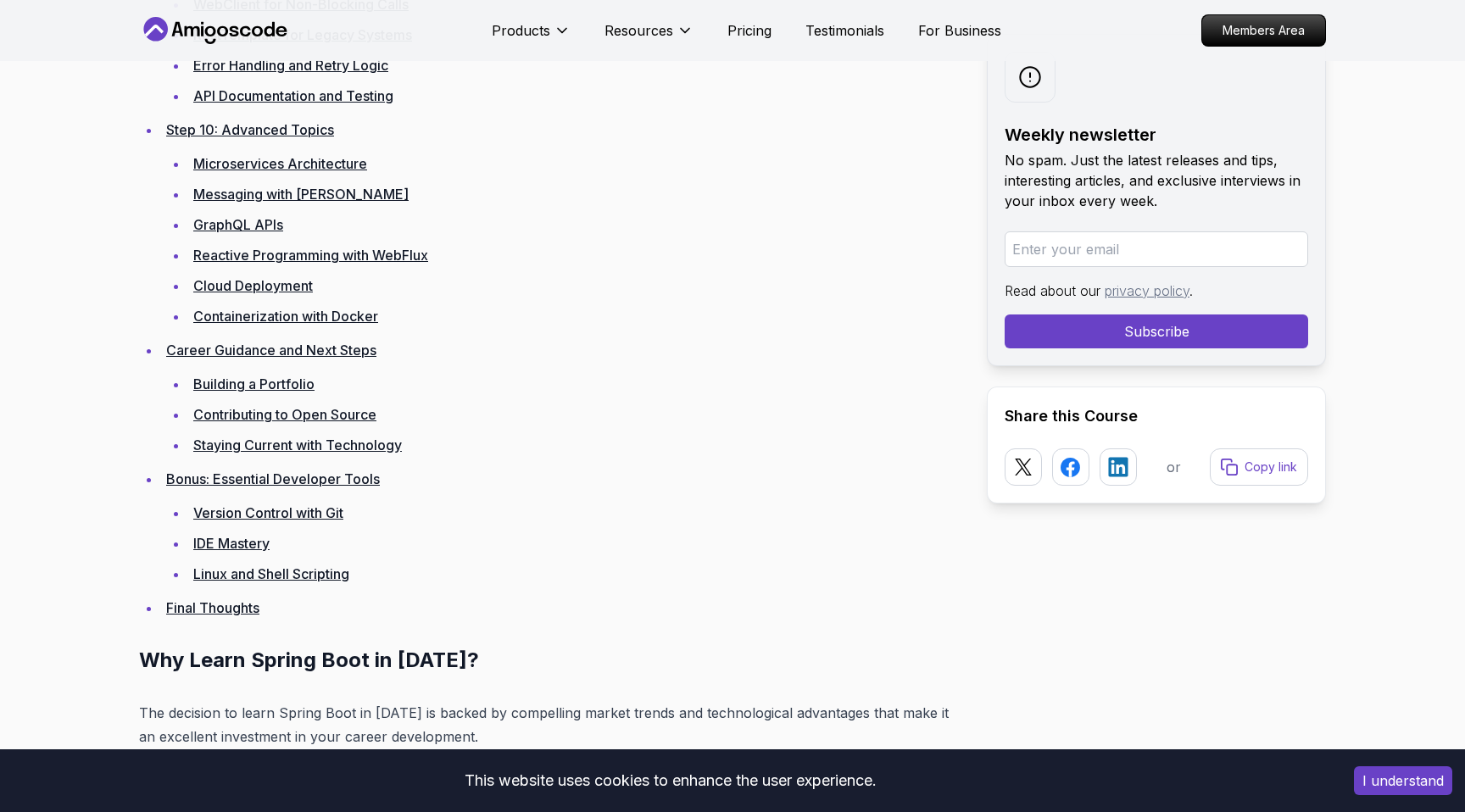
click at [1400, 777] on button "I understand" at bounding box center [1403, 780] width 98 height 29
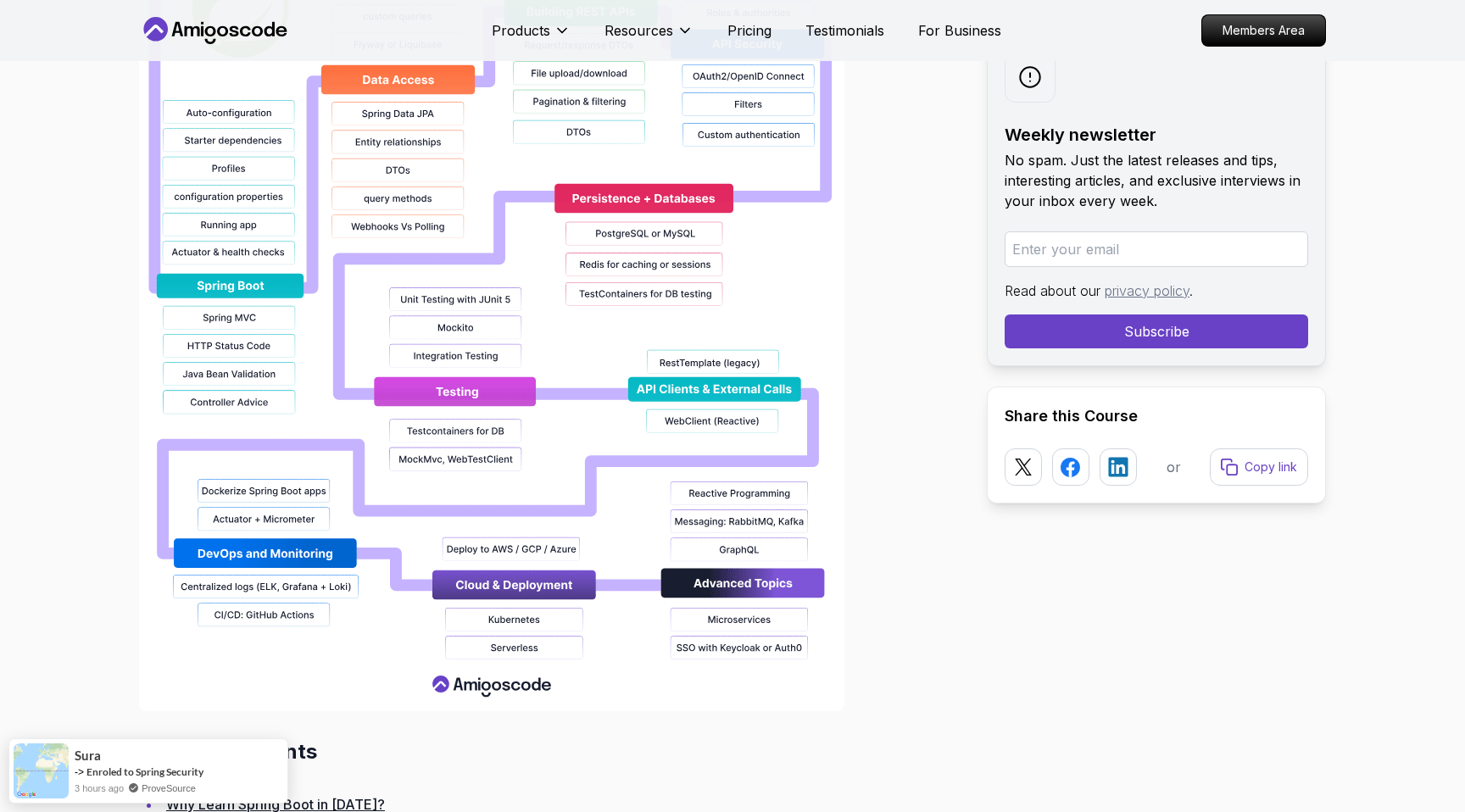
scroll to position [2033, 0]
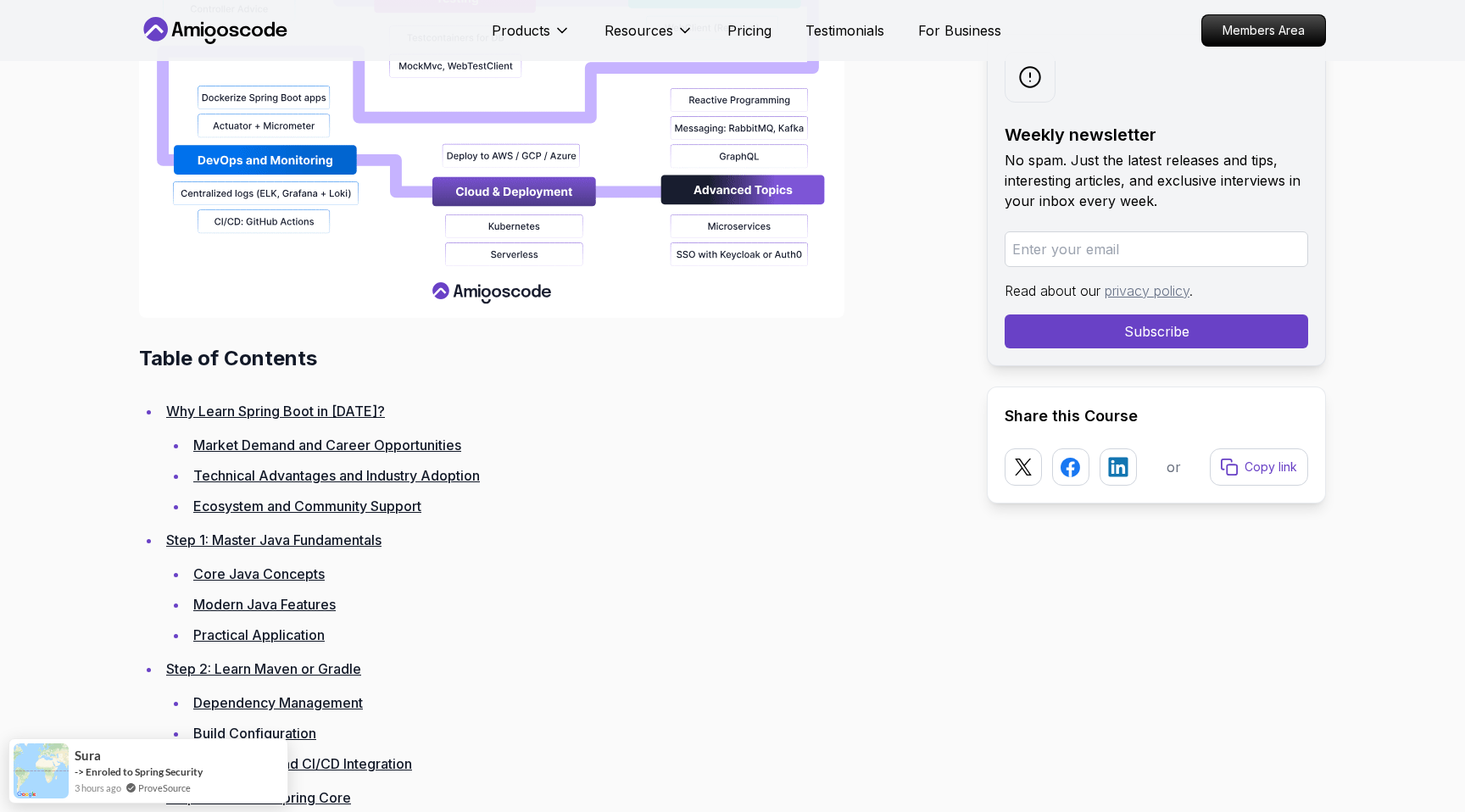
click at [262, 409] on link "Why Learn Spring Boot in [DATE]?" at bounding box center [276, 411] width 218 height 17
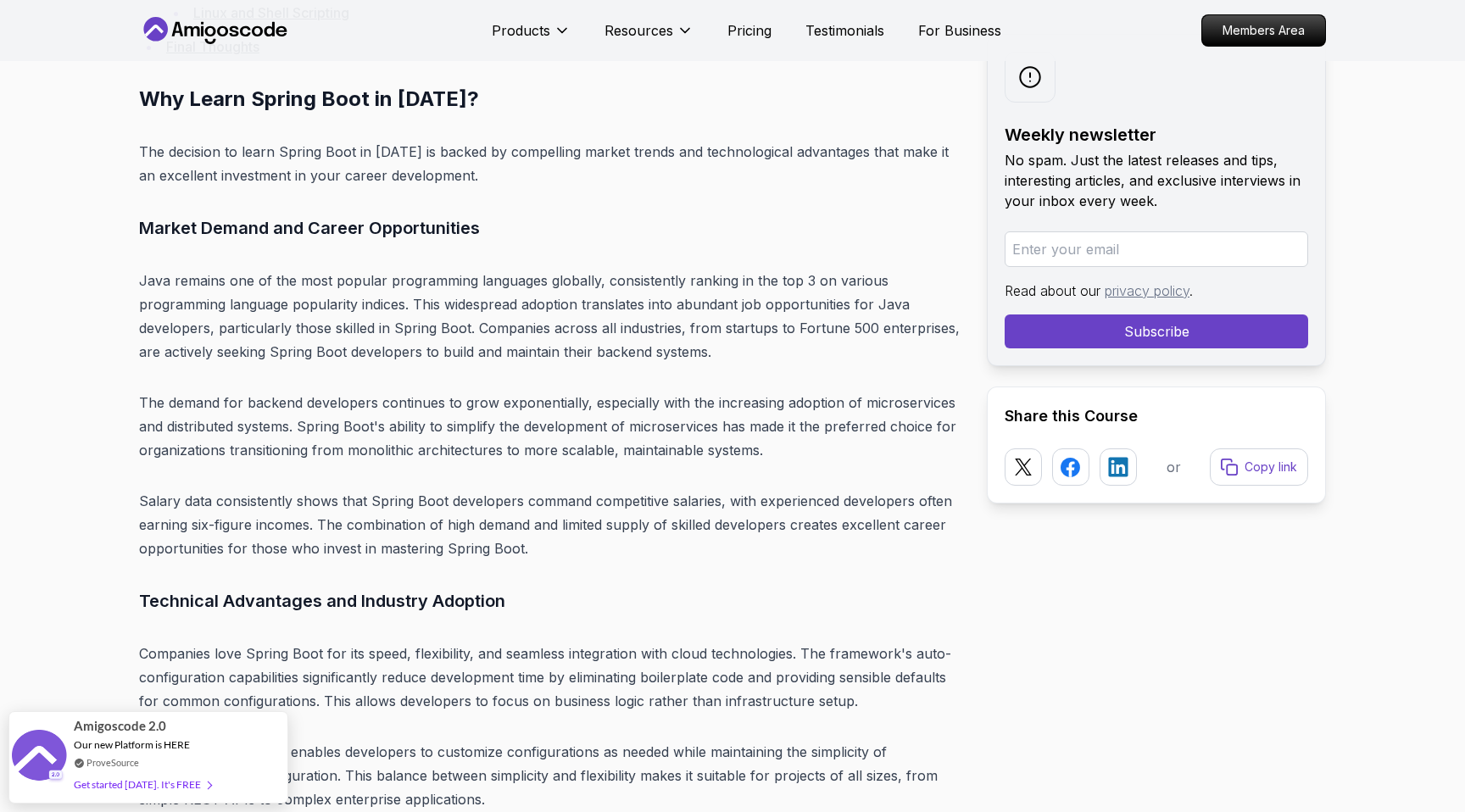
scroll to position [4378, 0]
click at [194, 101] on h2 "Why Learn Spring Boot in [DATE]?" at bounding box center [549, 97] width 821 height 27
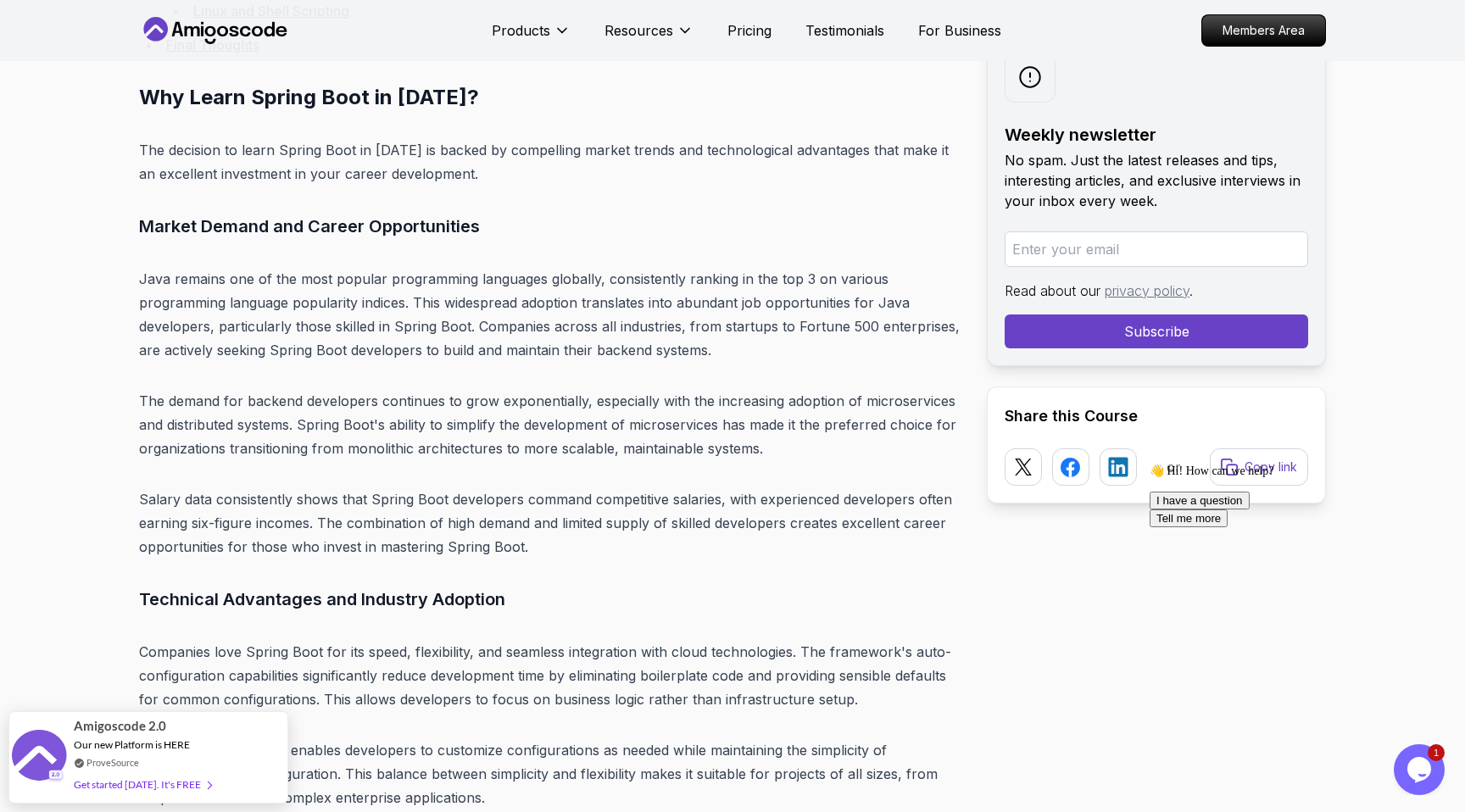
click at [797, 158] on p "The decision to learn Spring Boot in [DATE] is backed by compelling market tren…" at bounding box center [549, 162] width 821 height 48
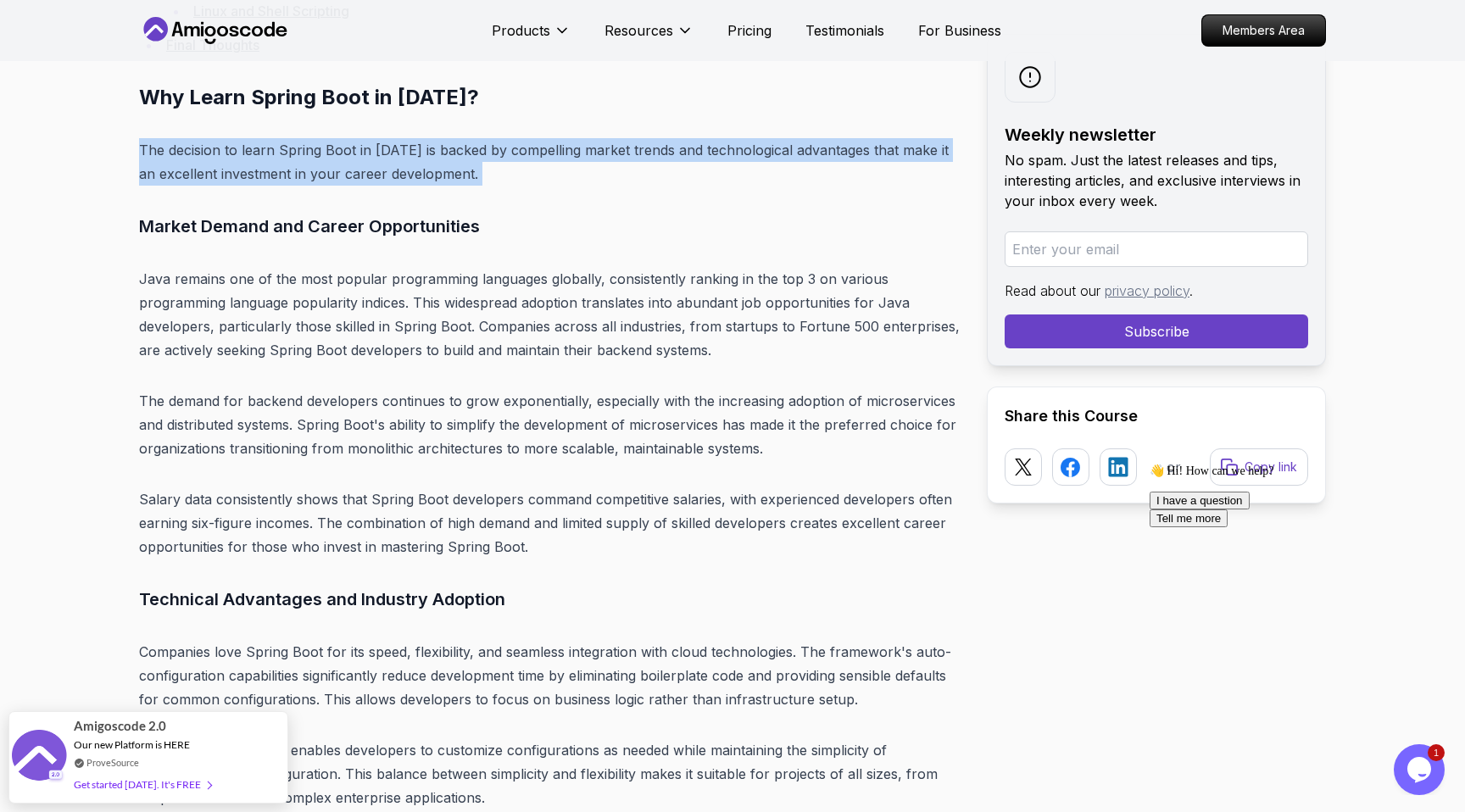
click at [797, 158] on p "The decision to learn Spring Boot in [DATE] is backed by compelling market tren…" at bounding box center [549, 162] width 821 height 48
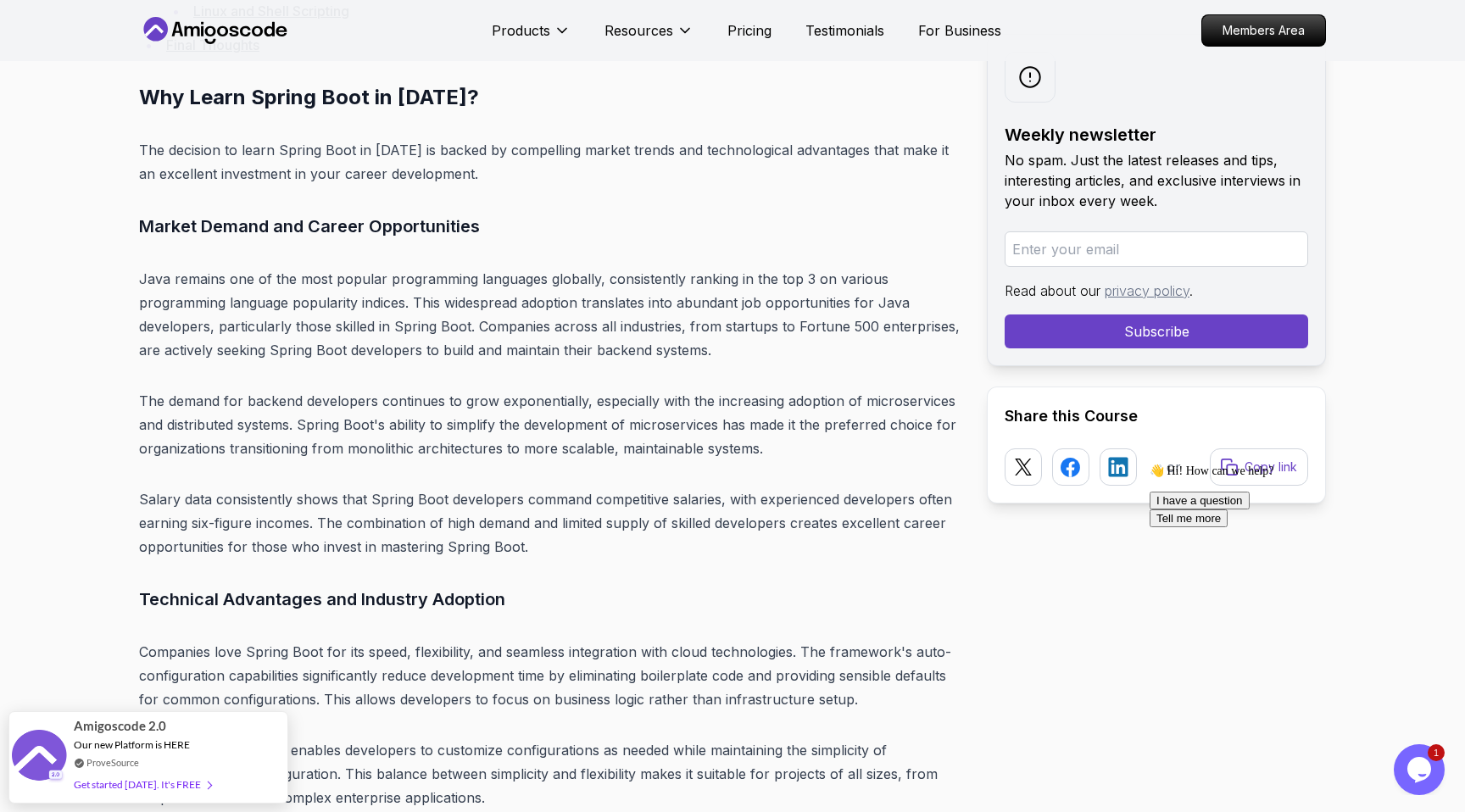
click at [280, 303] on p "Java remains one of the most popular programming languages globally, consistent…" at bounding box center [549, 314] width 821 height 95
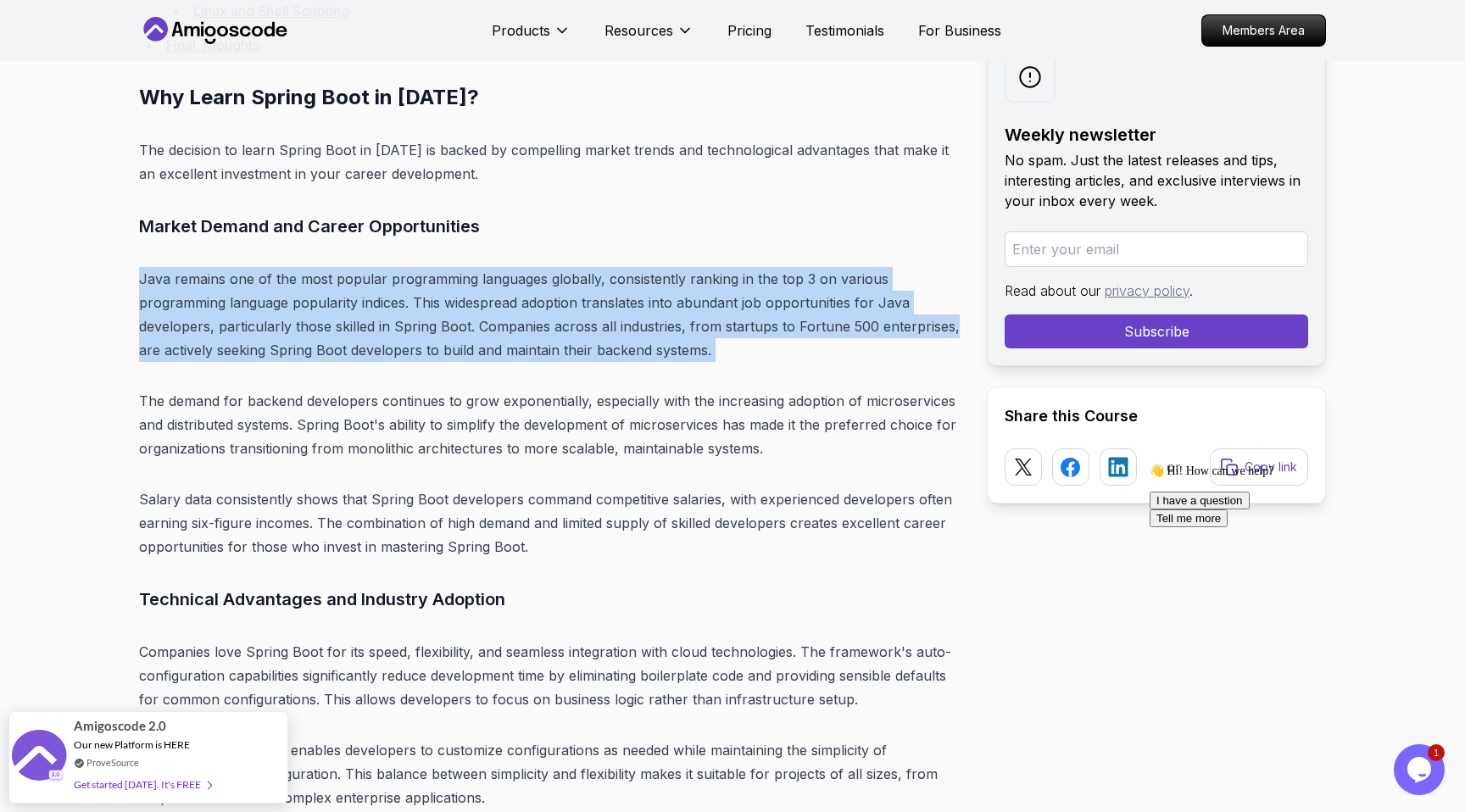
click at [280, 303] on p "Java remains one of the most popular programming languages globally, consistent…" at bounding box center [549, 314] width 821 height 95
click at [267, 354] on p "Java remains one of the most popular programming languages globally, consistent…" at bounding box center [549, 314] width 821 height 95
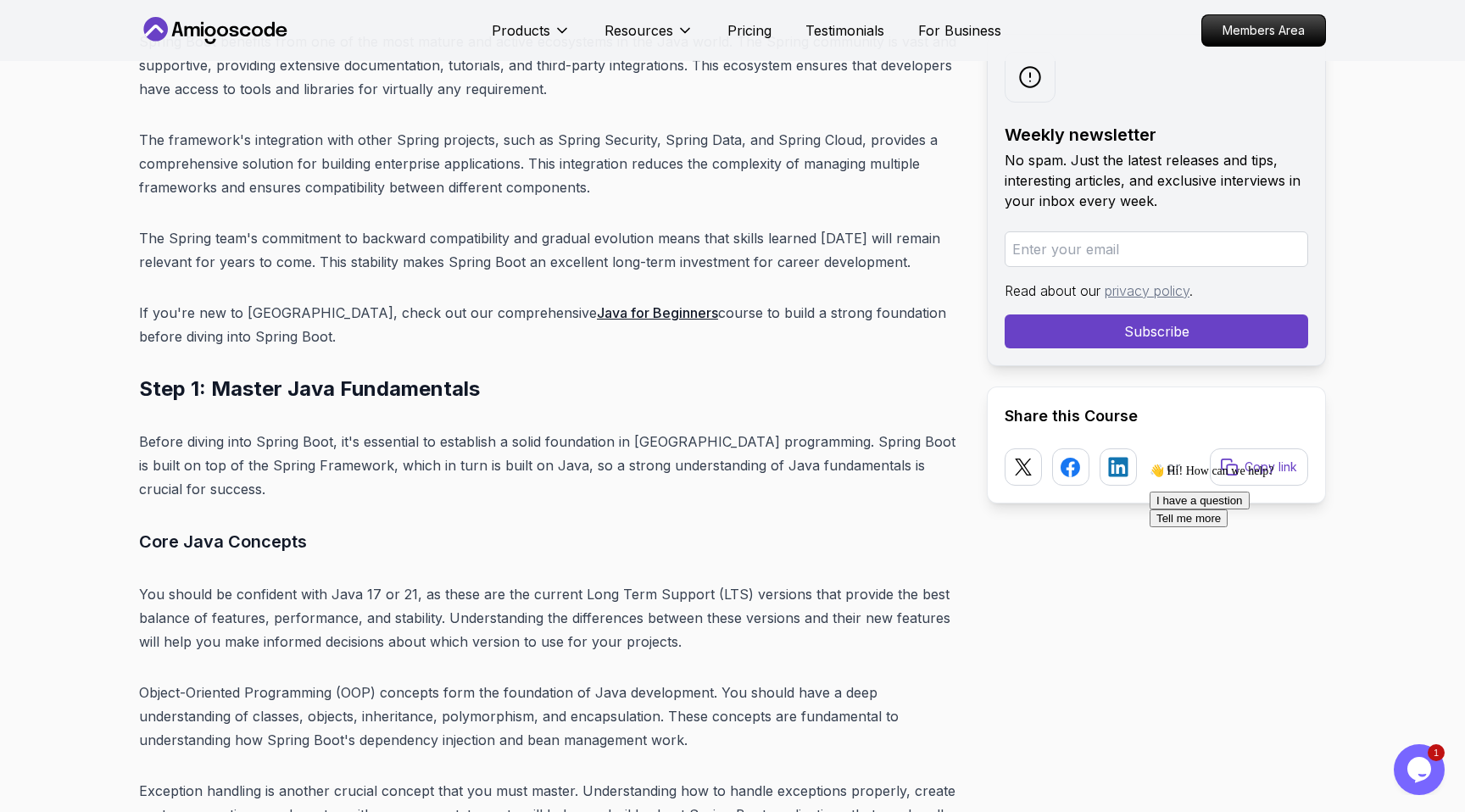
scroll to position [5537, 0]
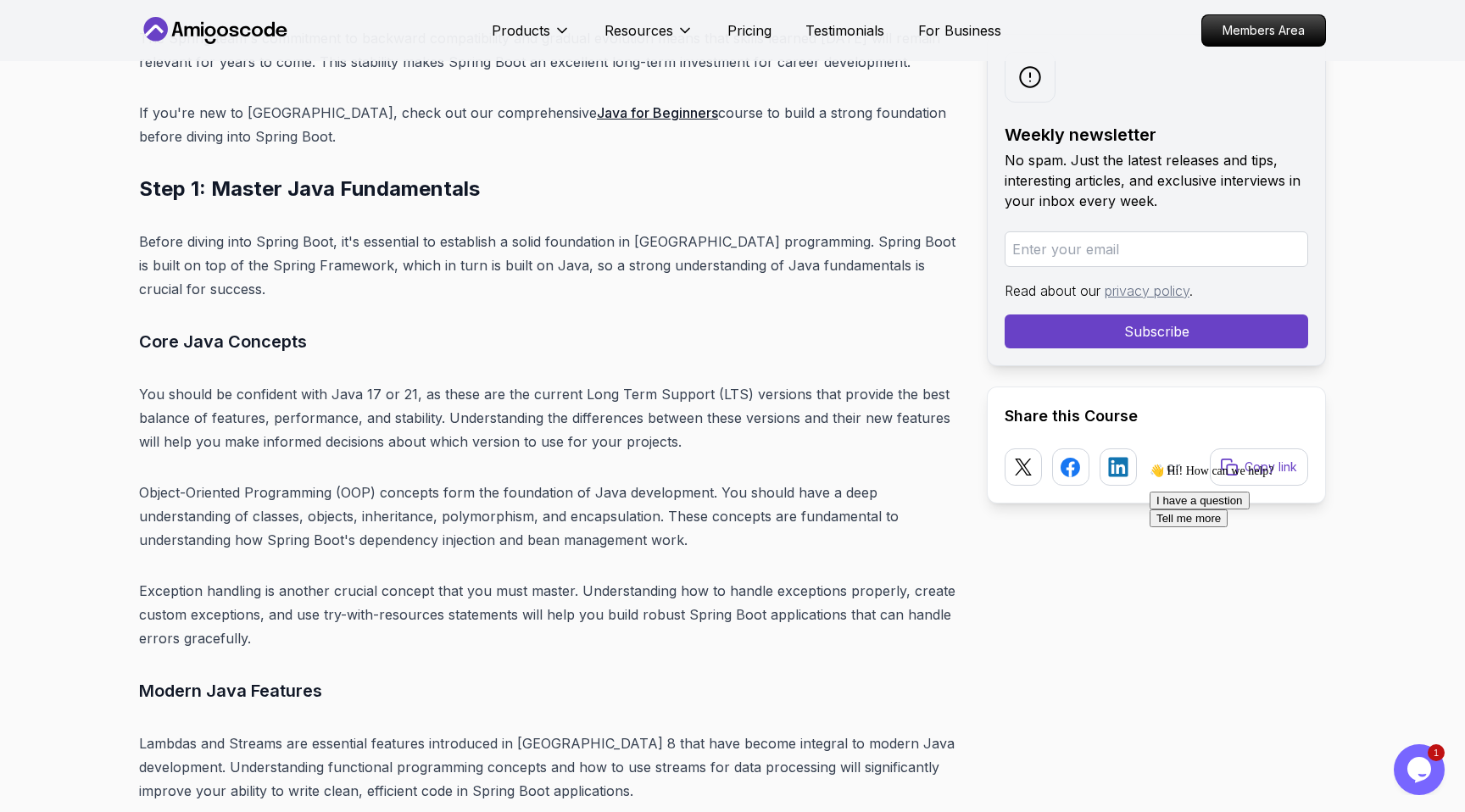
click at [233, 328] on h3 "Core Java Concepts" at bounding box center [549, 341] width 821 height 27
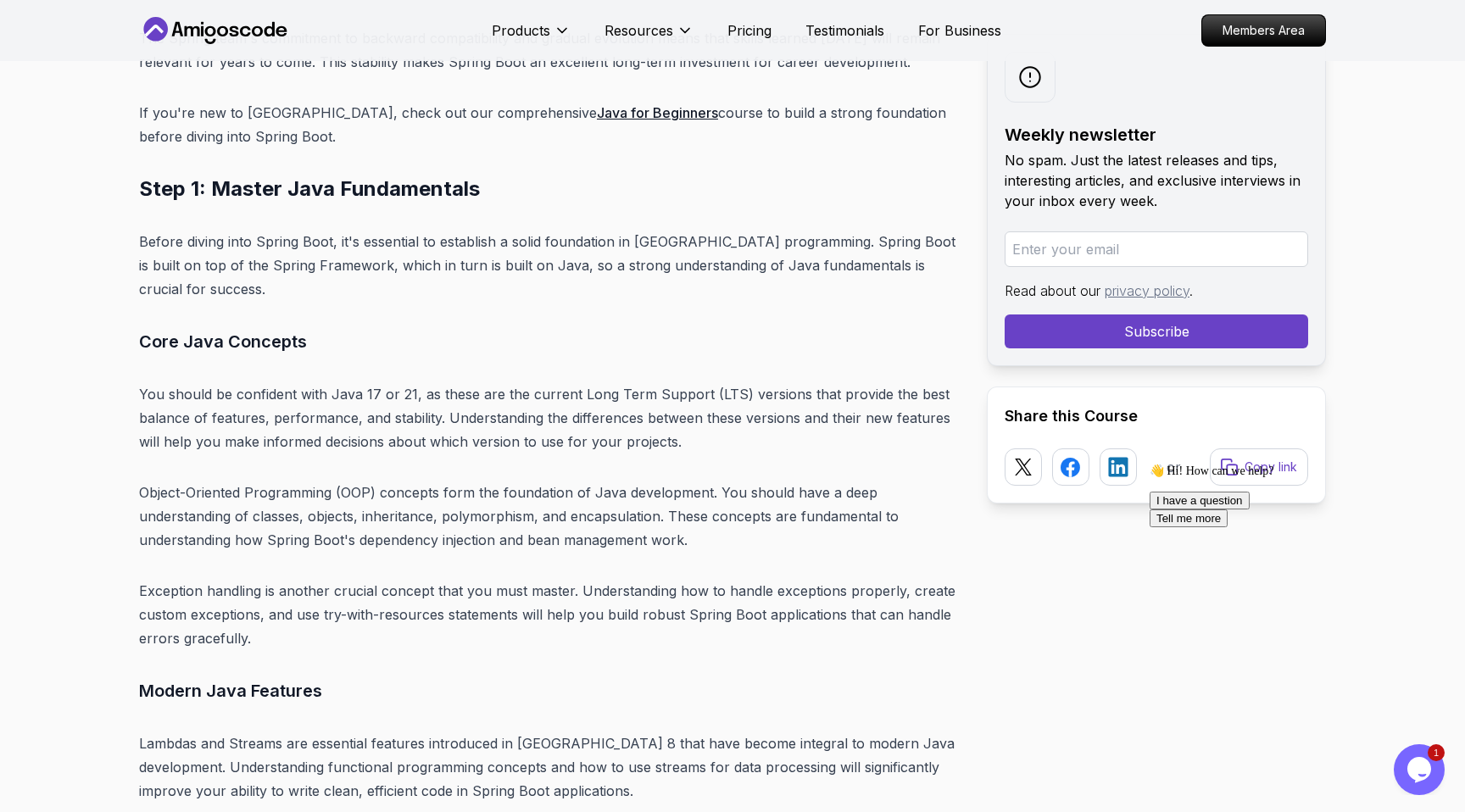
click at [235, 382] on p "You should be confident with Java 17 or 21, as these are the current Long Term …" at bounding box center [549, 417] width 821 height 71
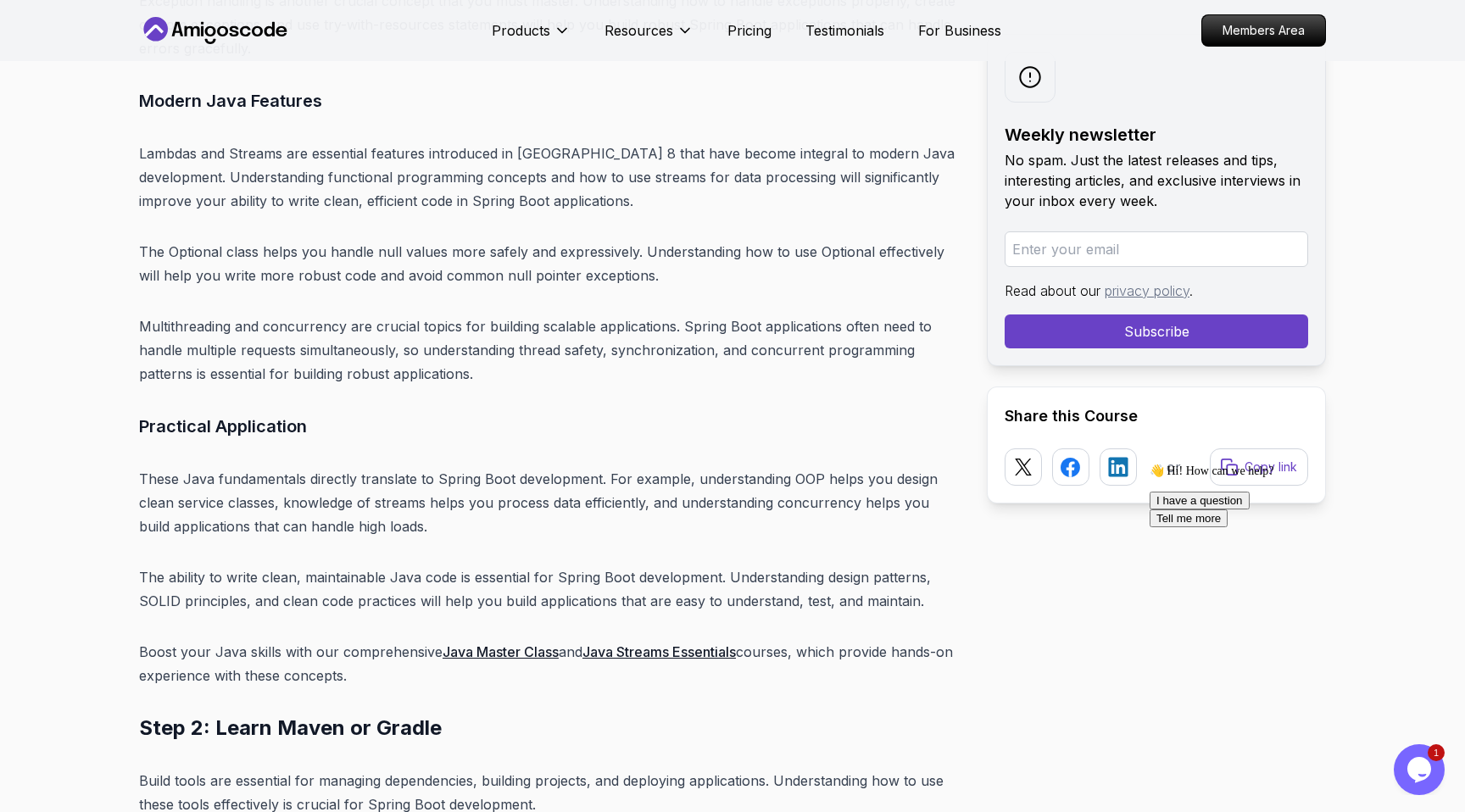
scroll to position [6081, 0]
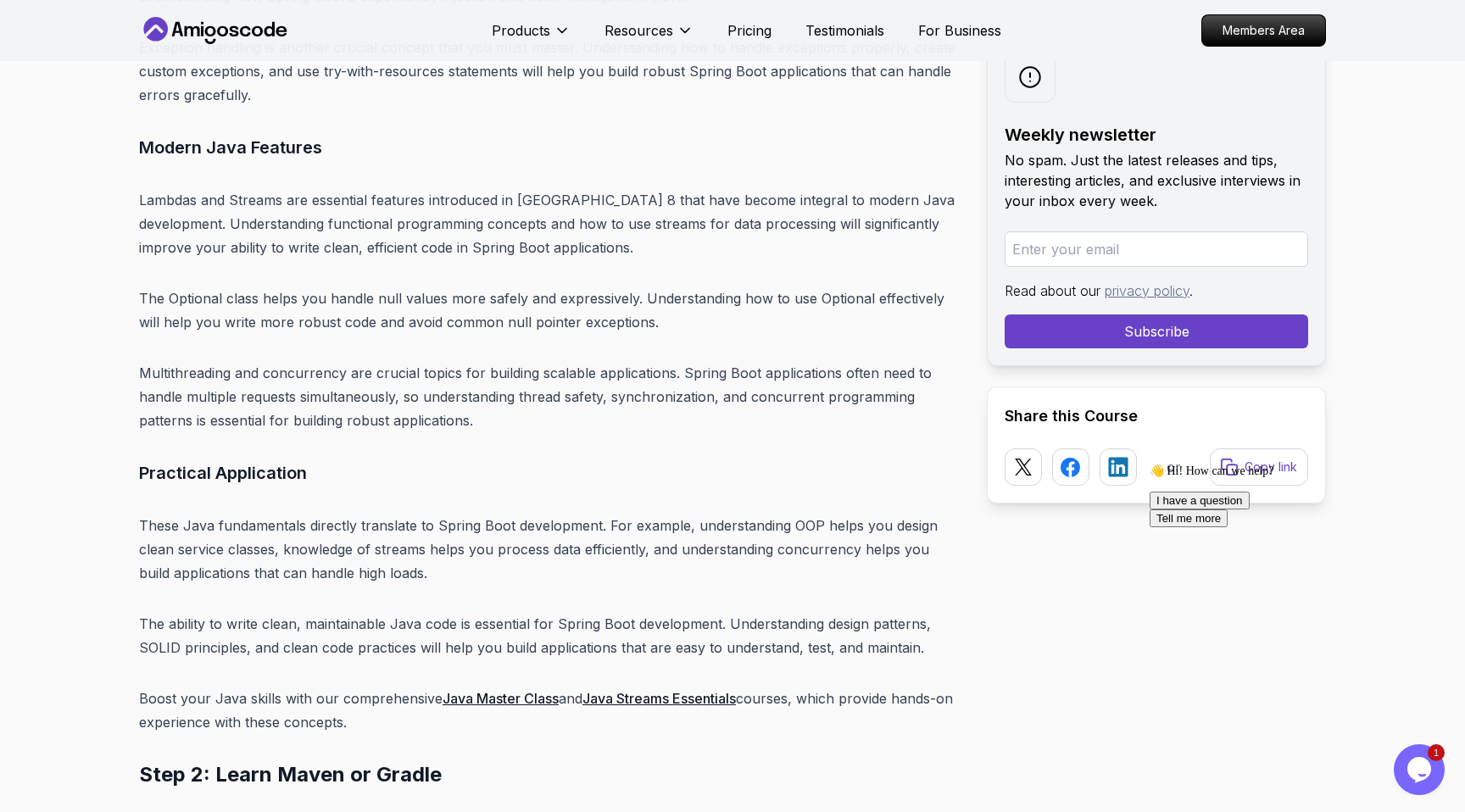
click at [237, 392] on p "Multithreading and concurrency are crucial topics for building scalable applica…" at bounding box center [549, 396] width 821 height 71
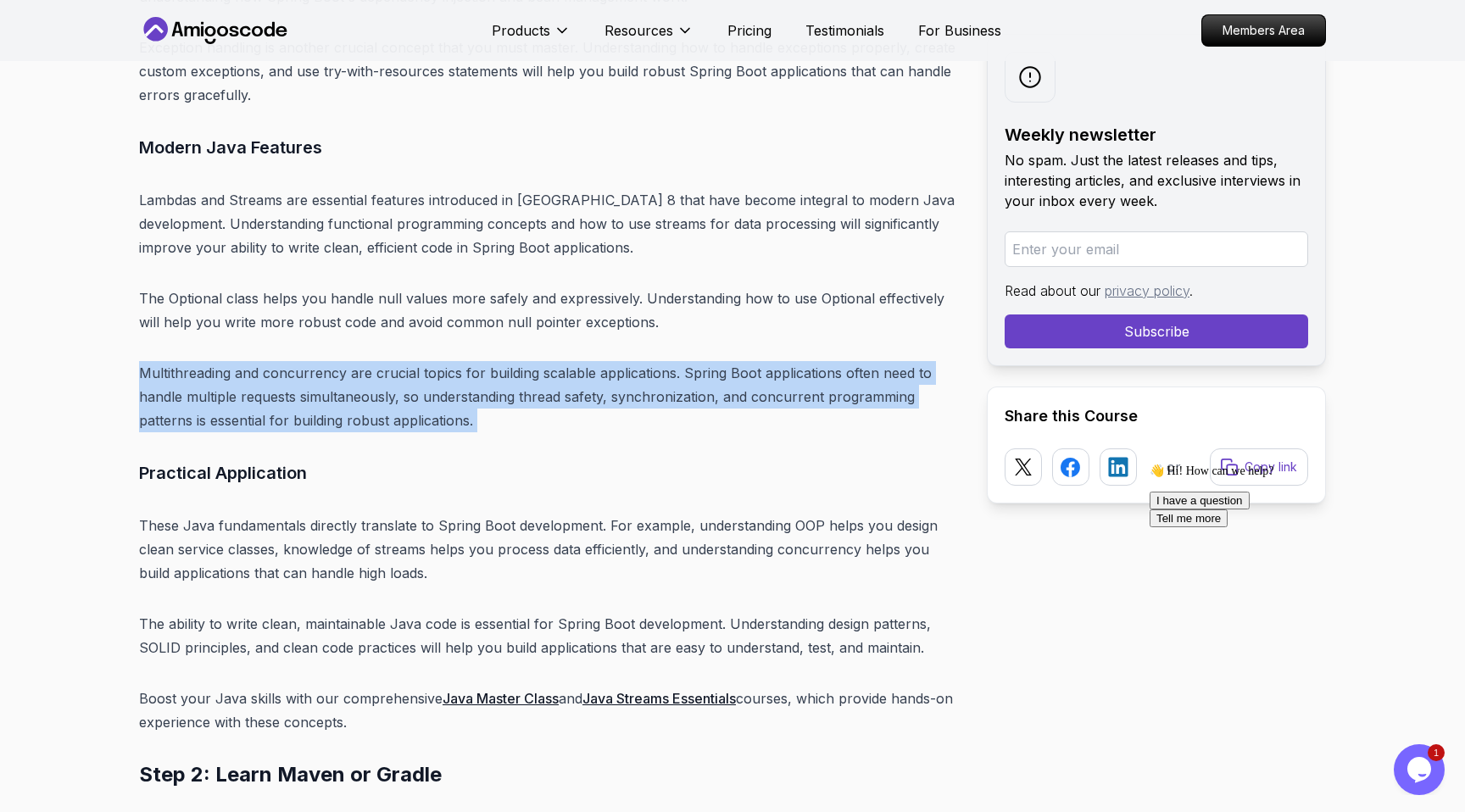
click at [237, 392] on p "Multithreading and concurrency are crucial topics for building scalable applica…" at bounding box center [549, 396] width 821 height 71
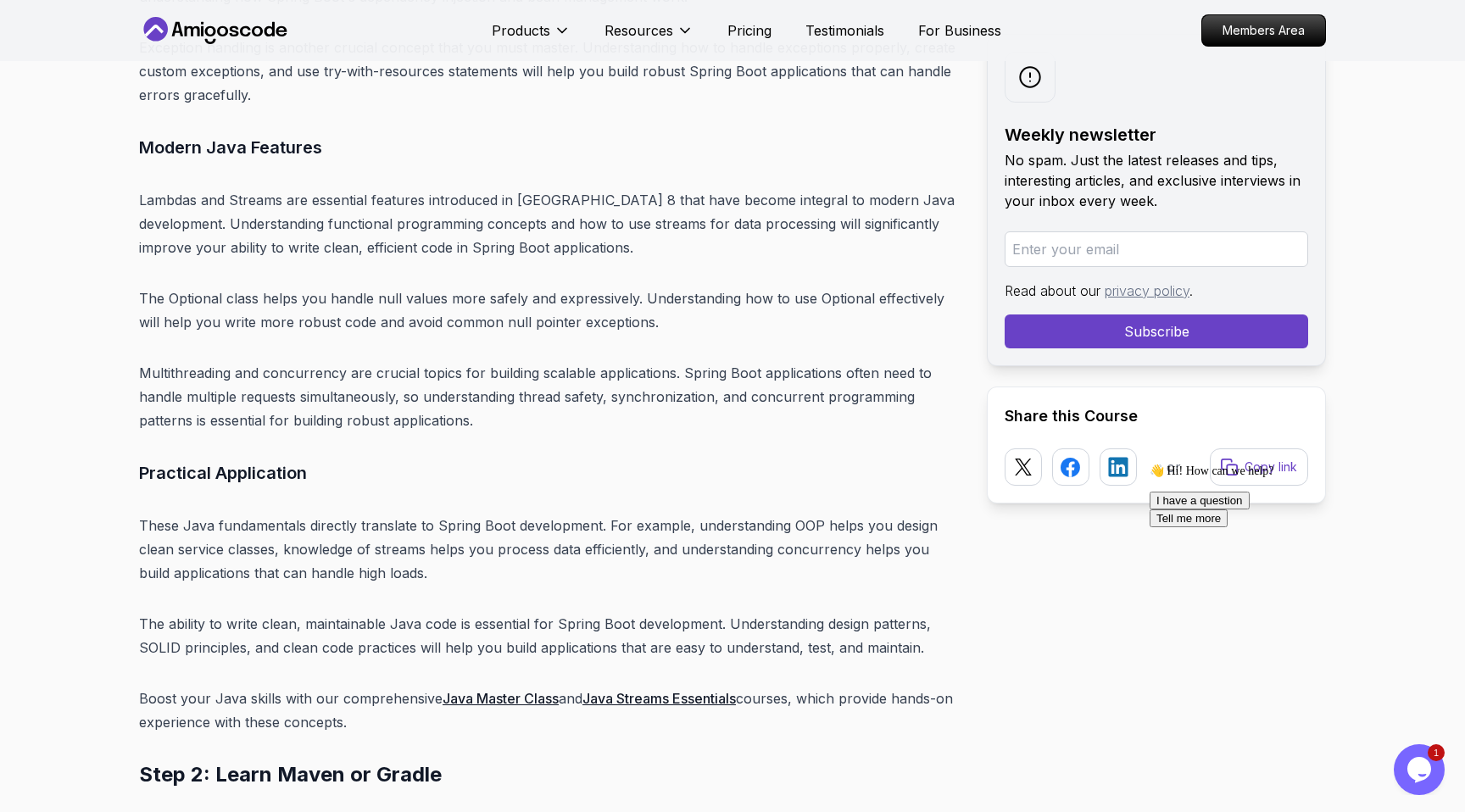
click at [1421, 772] on icon "$i18n('chat', 'chat_widget')" at bounding box center [1419, 769] width 24 height 26
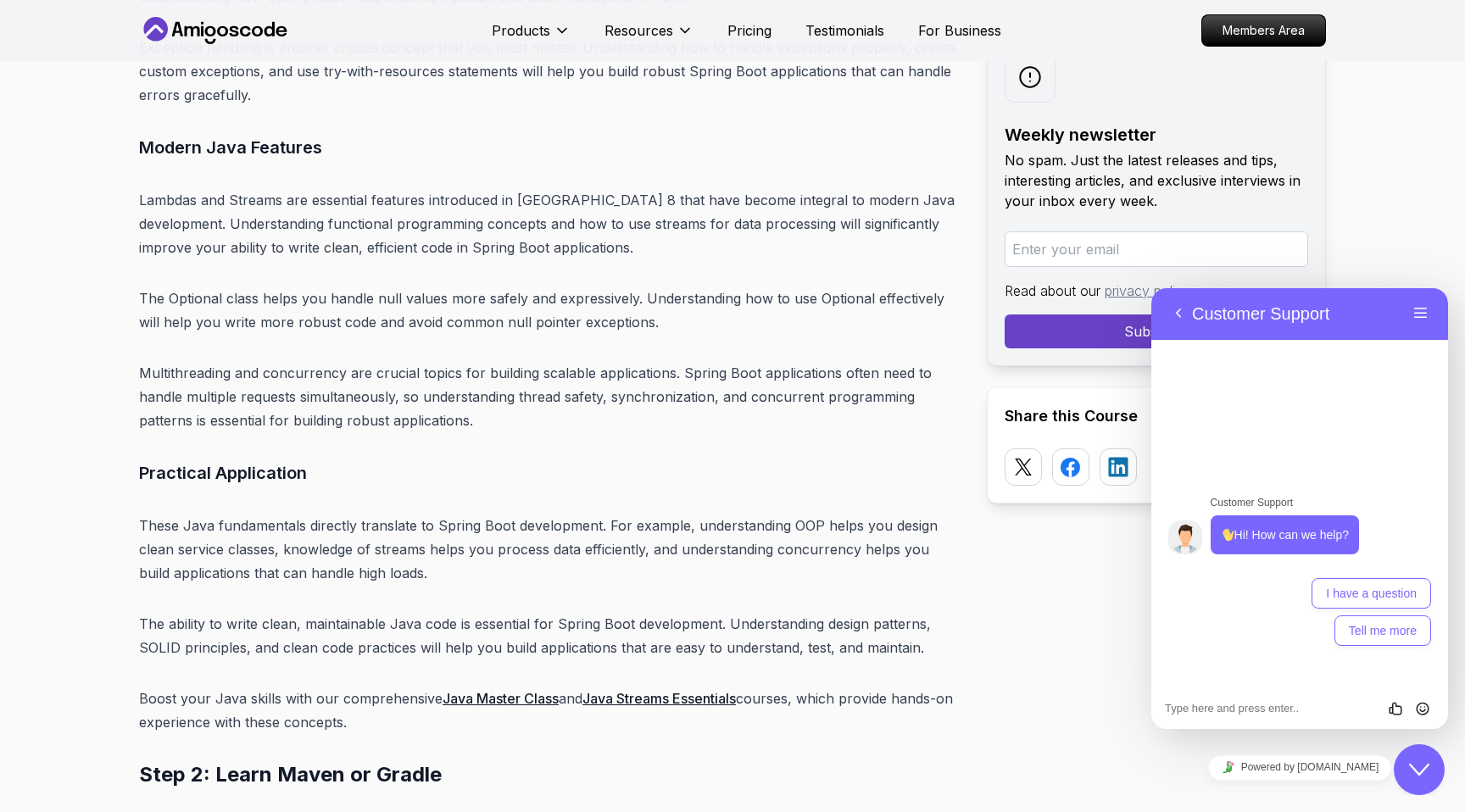
click at [1170, 309] on button "Back" at bounding box center [1178, 314] width 27 height 26
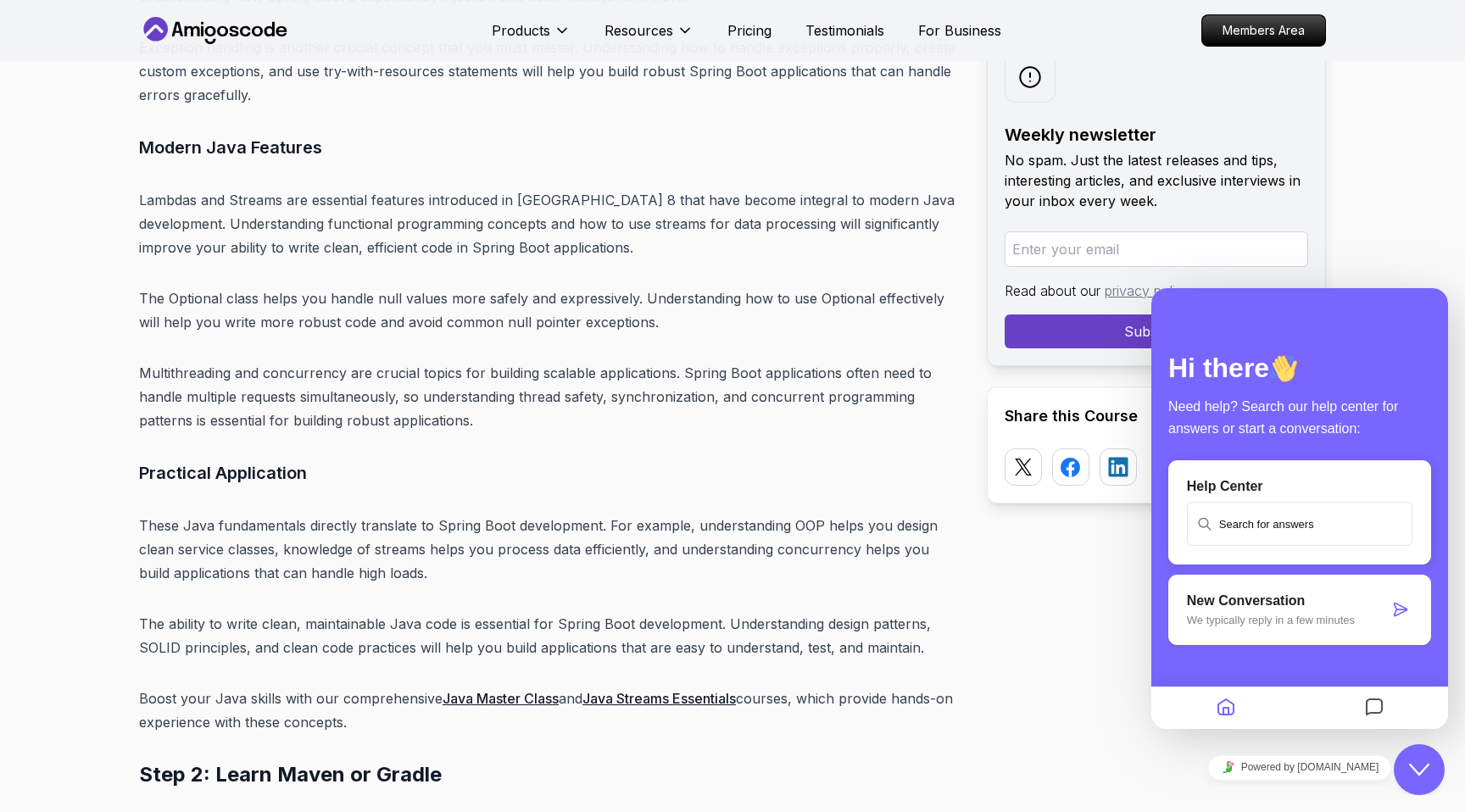
click at [1410, 763] on icon "Close Chat This icon closes the chat window." at bounding box center [1419, 769] width 20 height 20
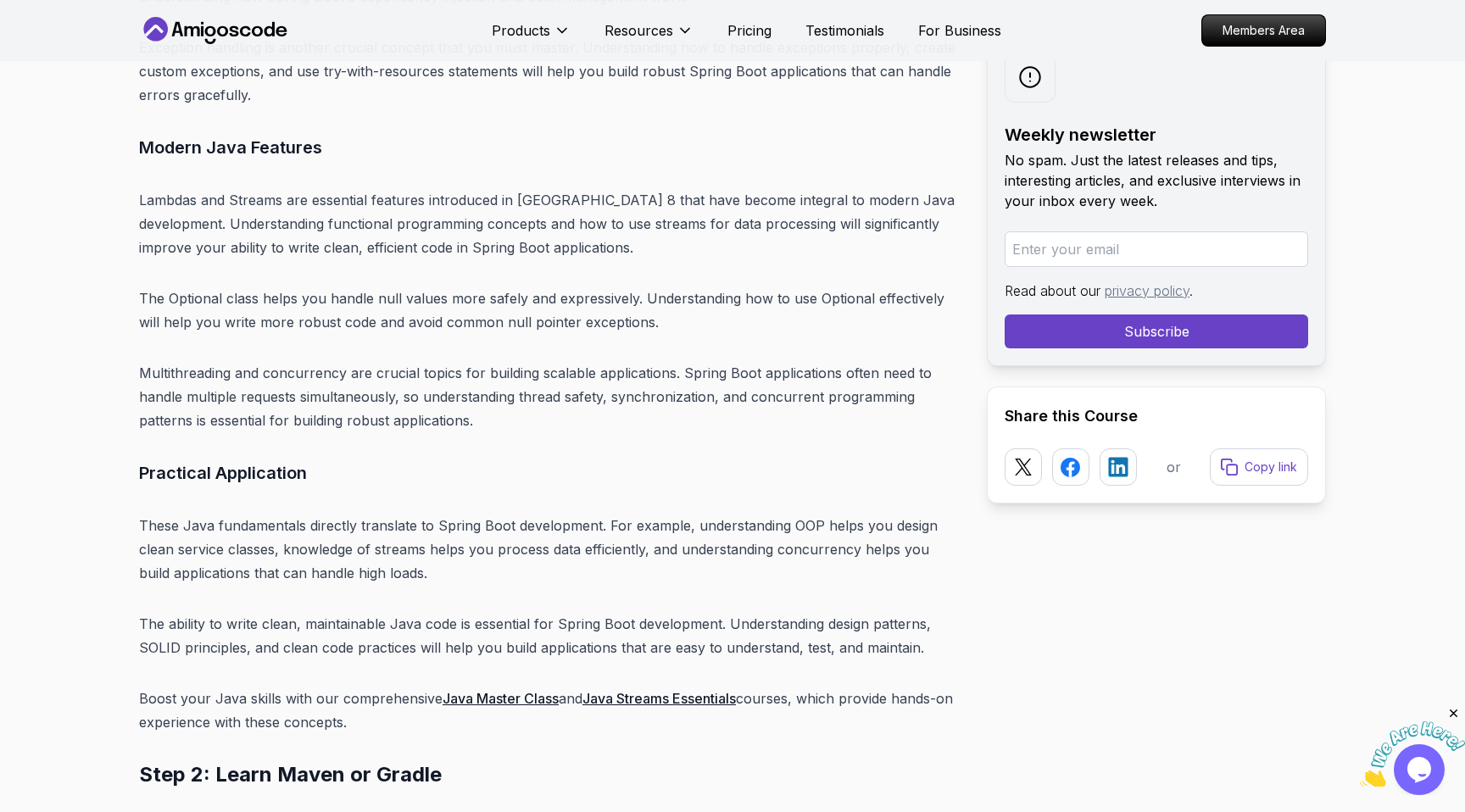
click at [1452, 713] on icon "Close" at bounding box center [1454, 714] width 15 height 15
click at [203, 204] on p "Lambdas and Streams are essential features introduced in [GEOGRAPHIC_DATA] 8 th…" at bounding box center [549, 223] width 821 height 71
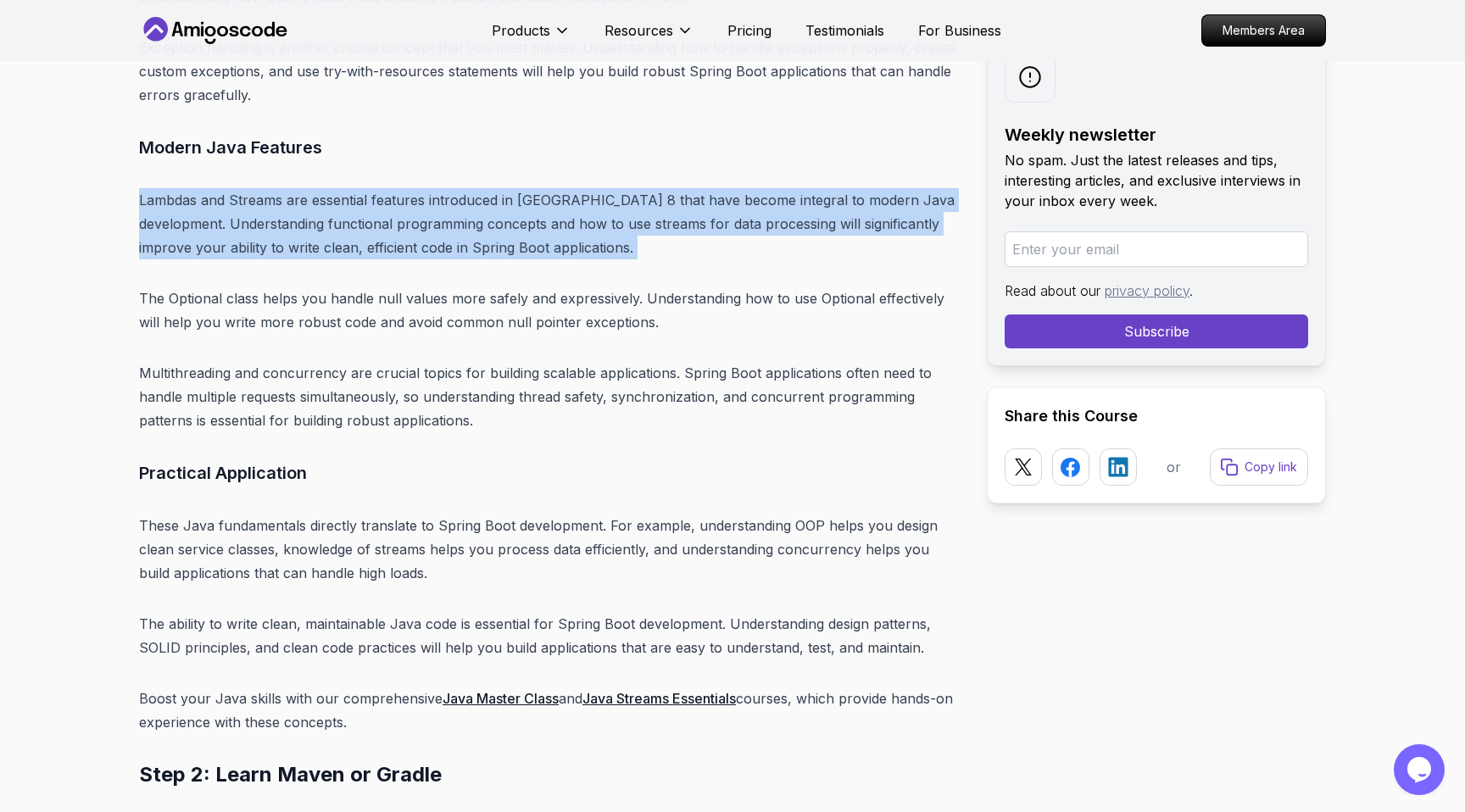
click at [203, 204] on p "Lambdas and Streams are essential features introduced in [GEOGRAPHIC_DATA] 8 th…" at bounding box center [549, 223] width 821 height 71
click at [166, 214] on p "Lambdas and Streams are essential features introduced in [GEOGRAPHIC_DATA] 8 th…" at bounding box center [549, 223] width 821 height 71
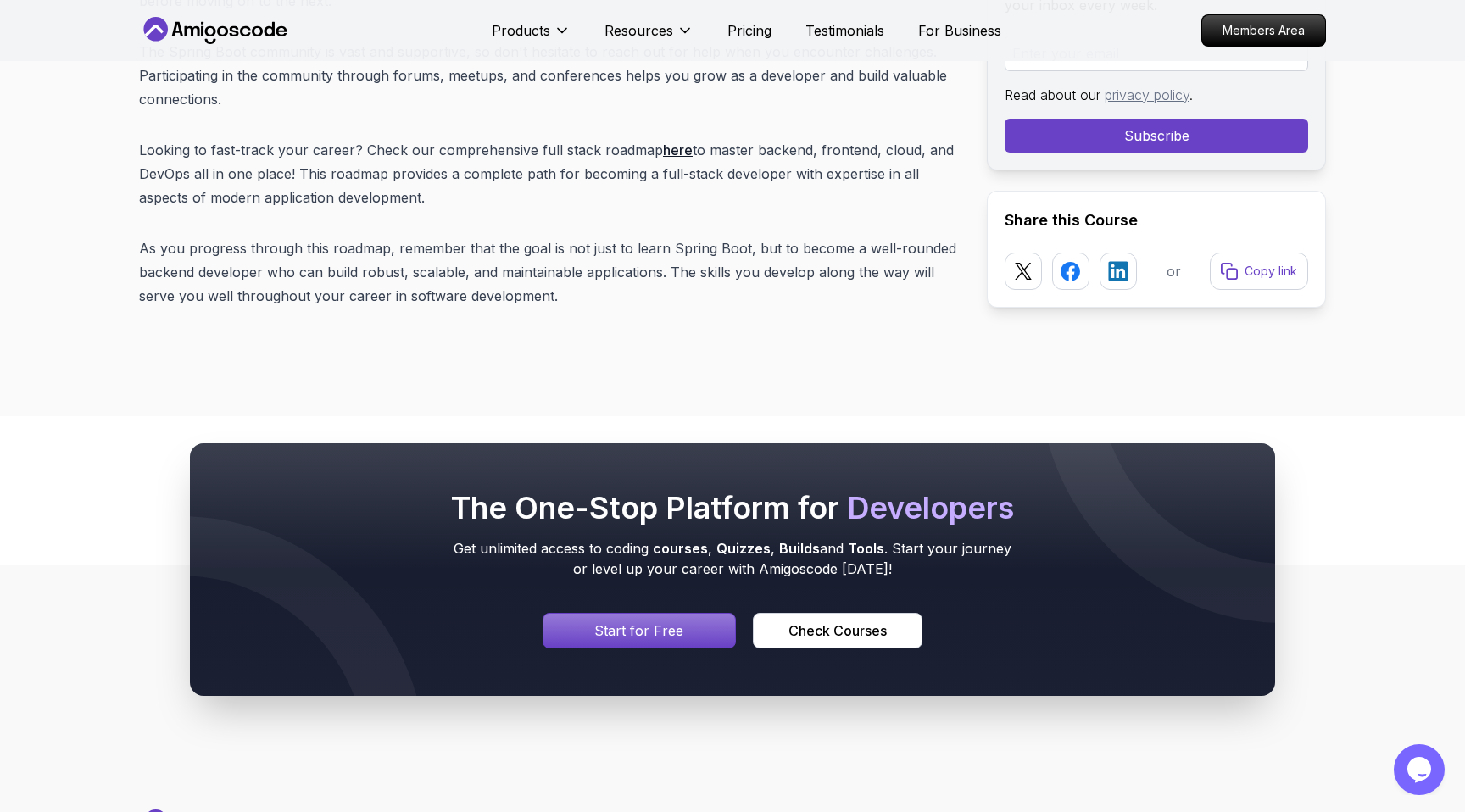
scroll to position [21526, 0]
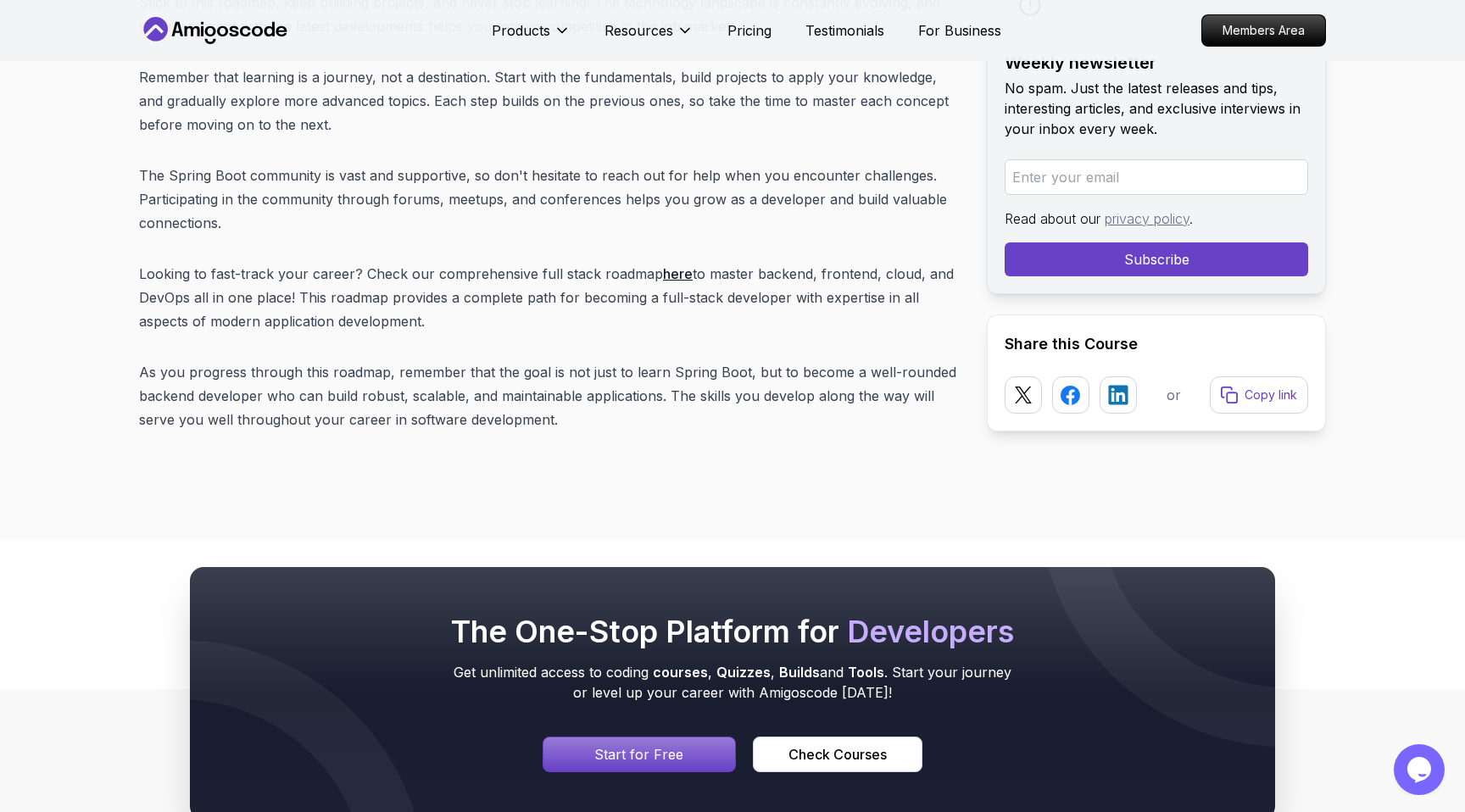
click at [89, 499] on div "The One-Stop Platform for Developers Get unlimited access to coding courses , Q…" at bounding box center [732, 693] width 1465 height 415
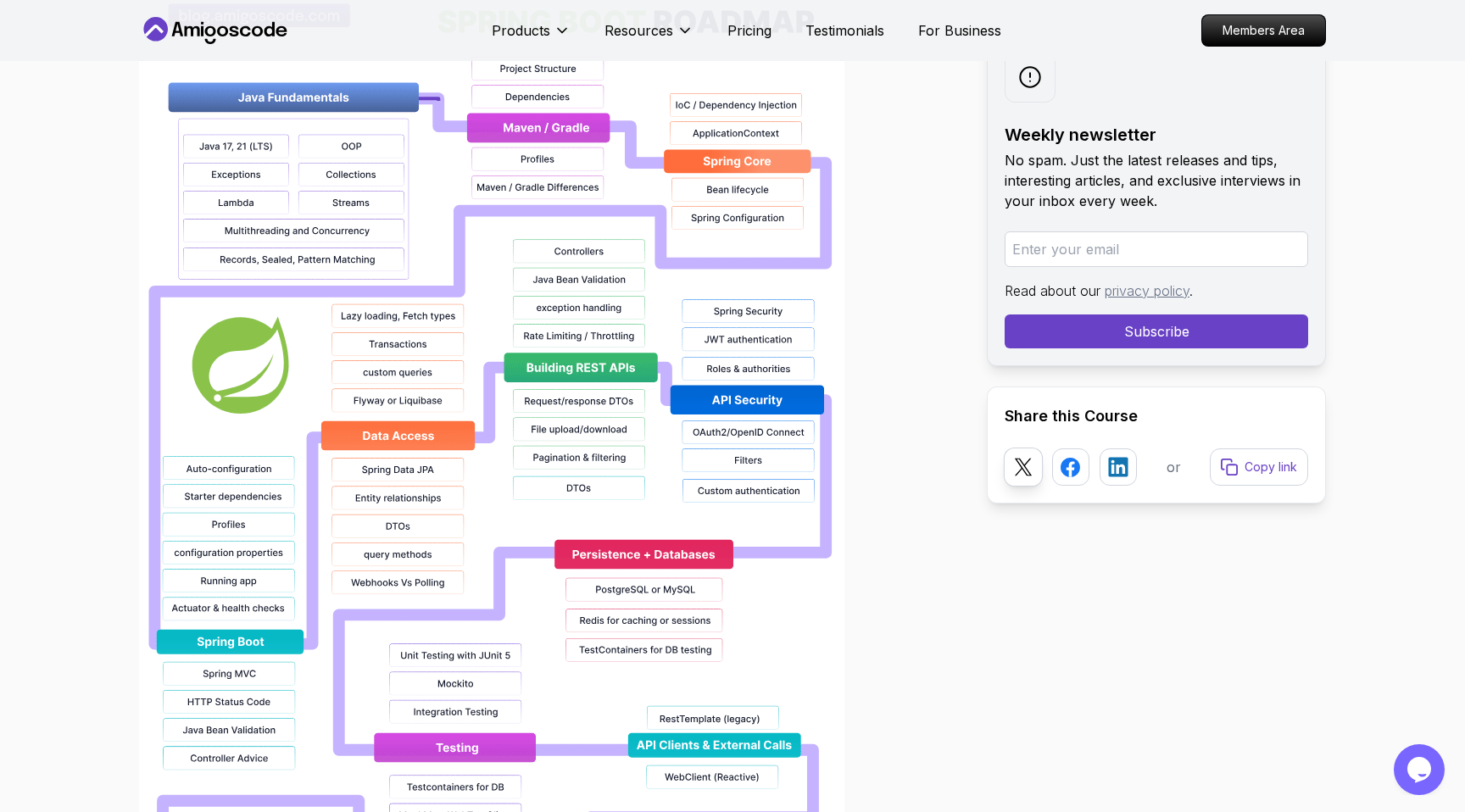
scroll to position [1290, 0]
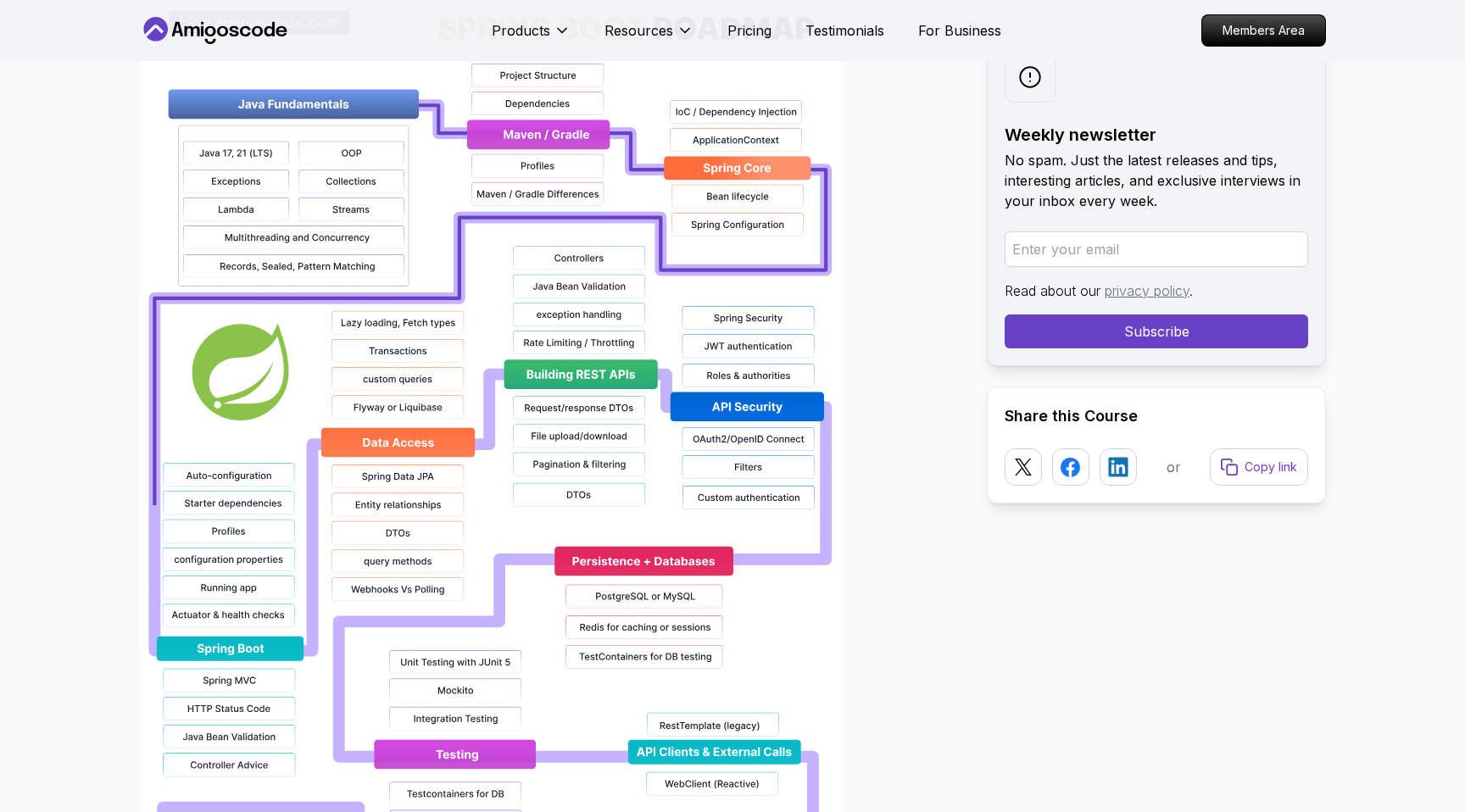
scroll to position [1290, 0]
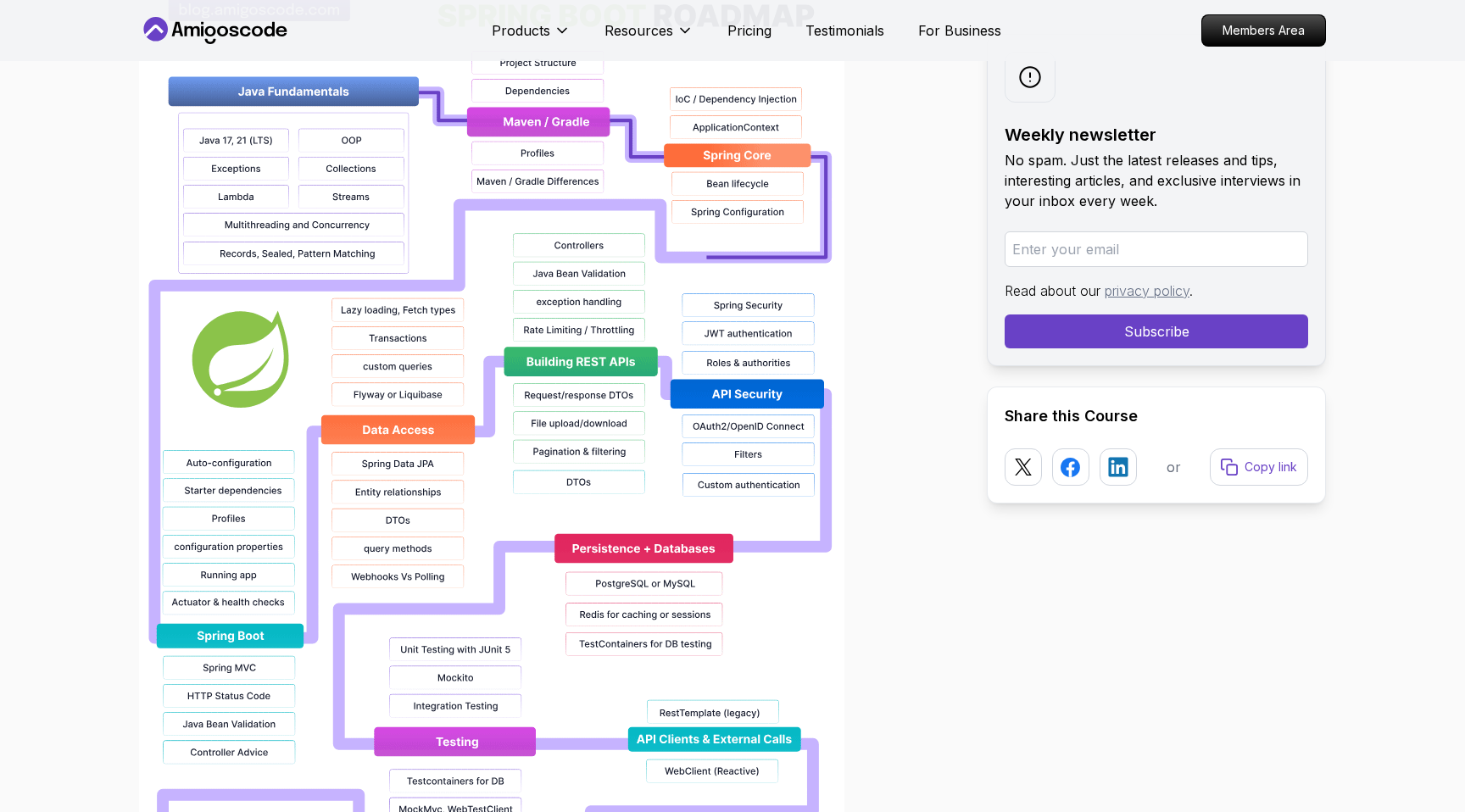
click at [388, 290] on img at bounding box center [491, 519] width 706 height 1085
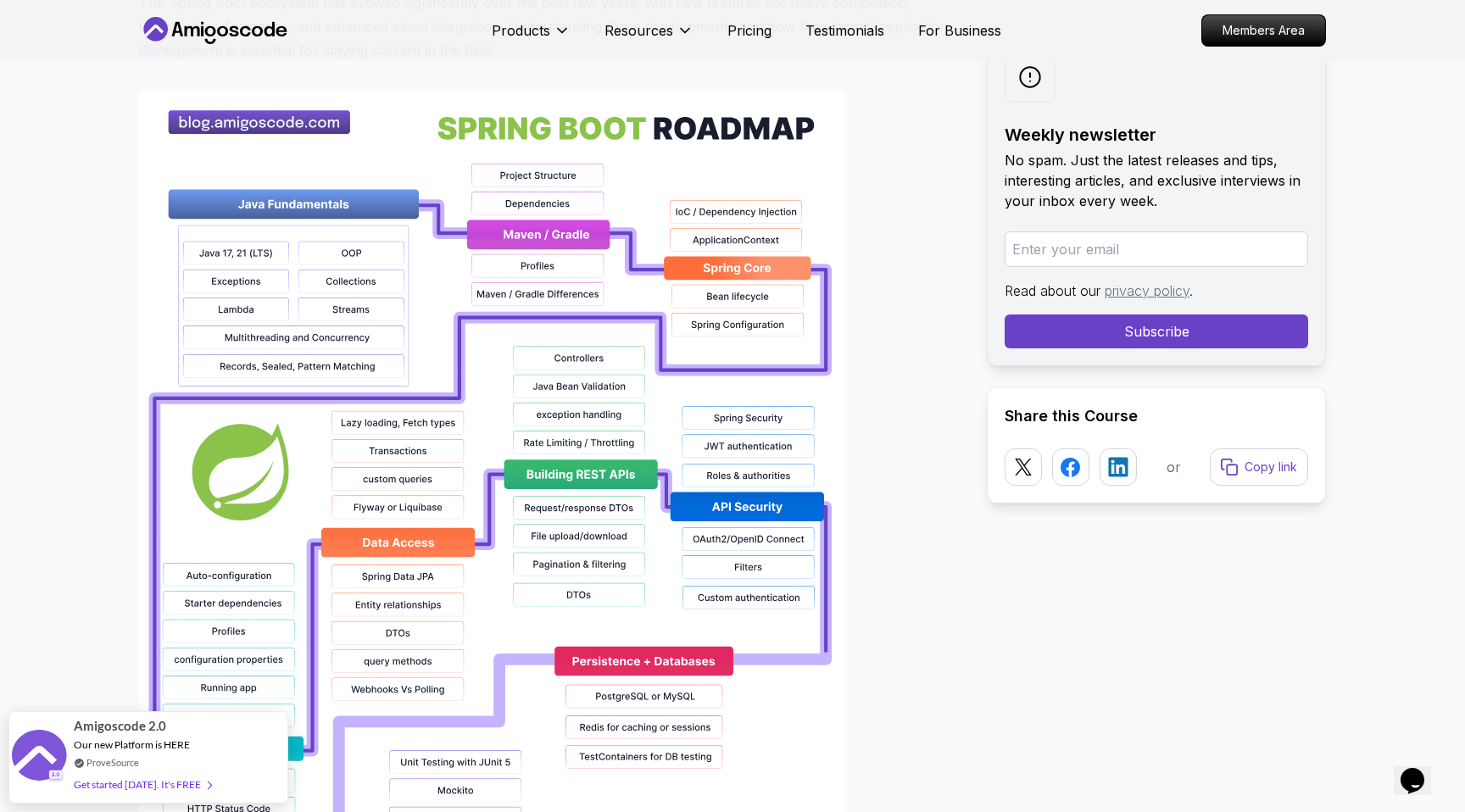
scroll to position [1174, 0]
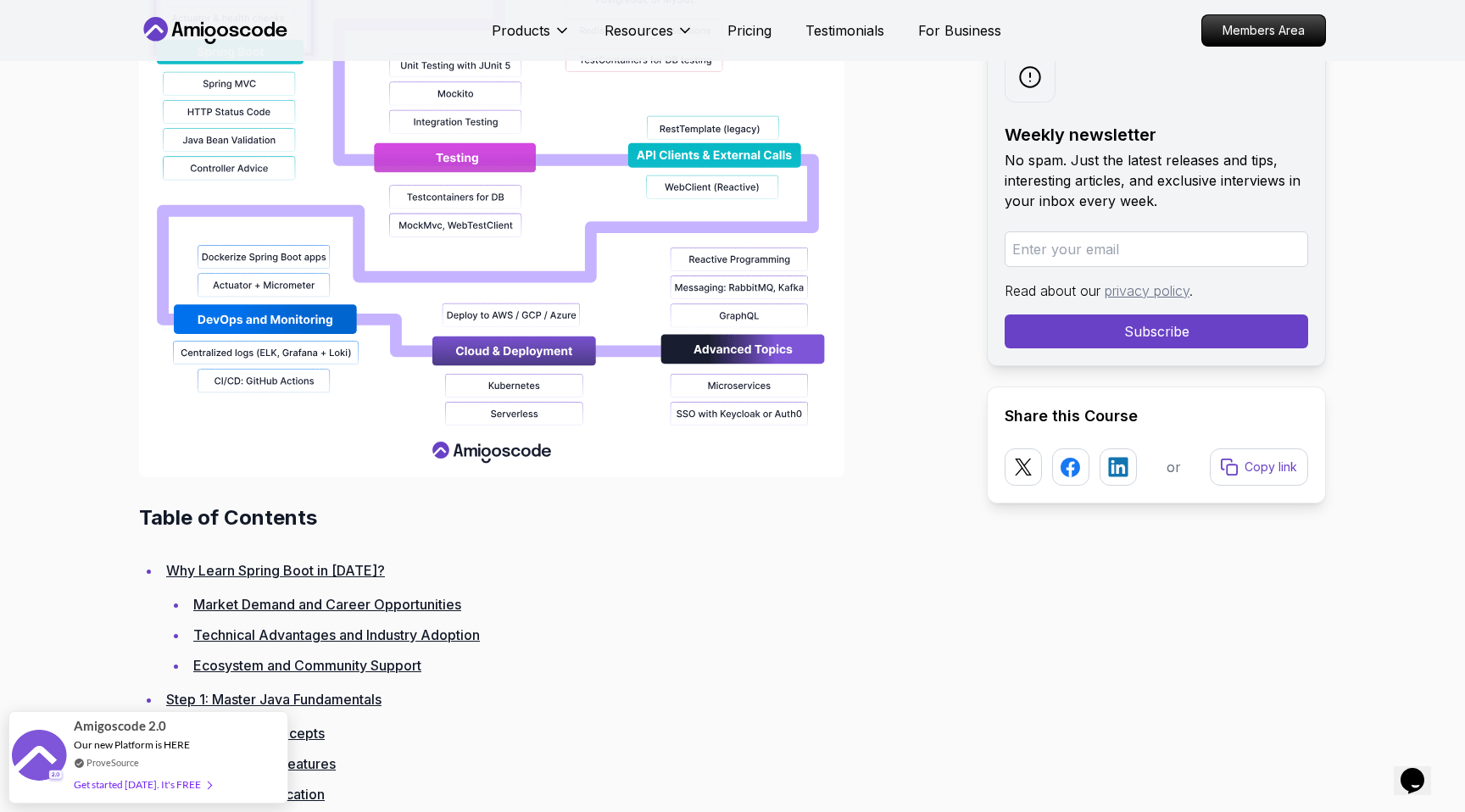
click at [330, 608] on link "Market Demand and Career Opportunities" at bounding box center [328, 604] width 268 height 17
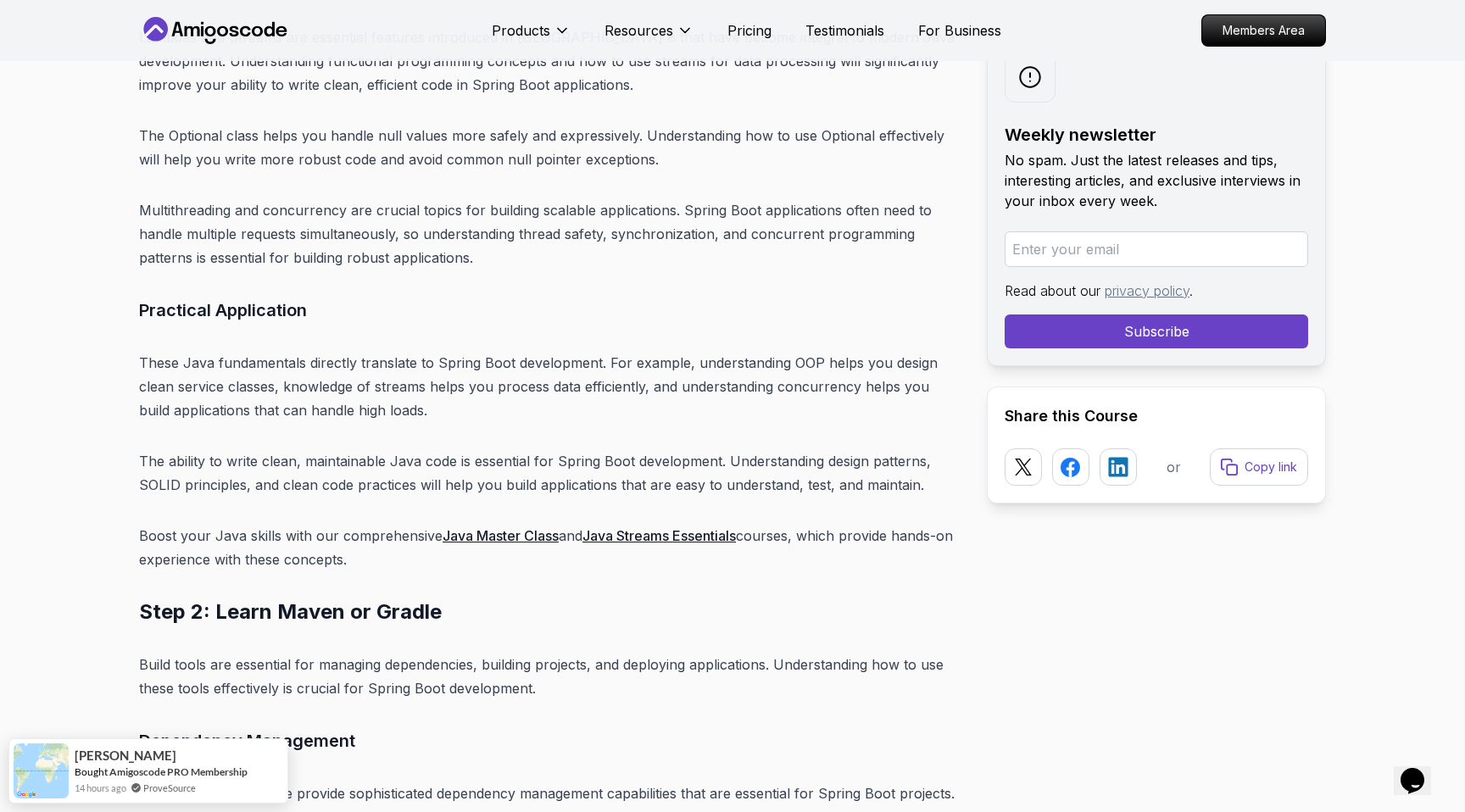
scroll to position [5971, 0]
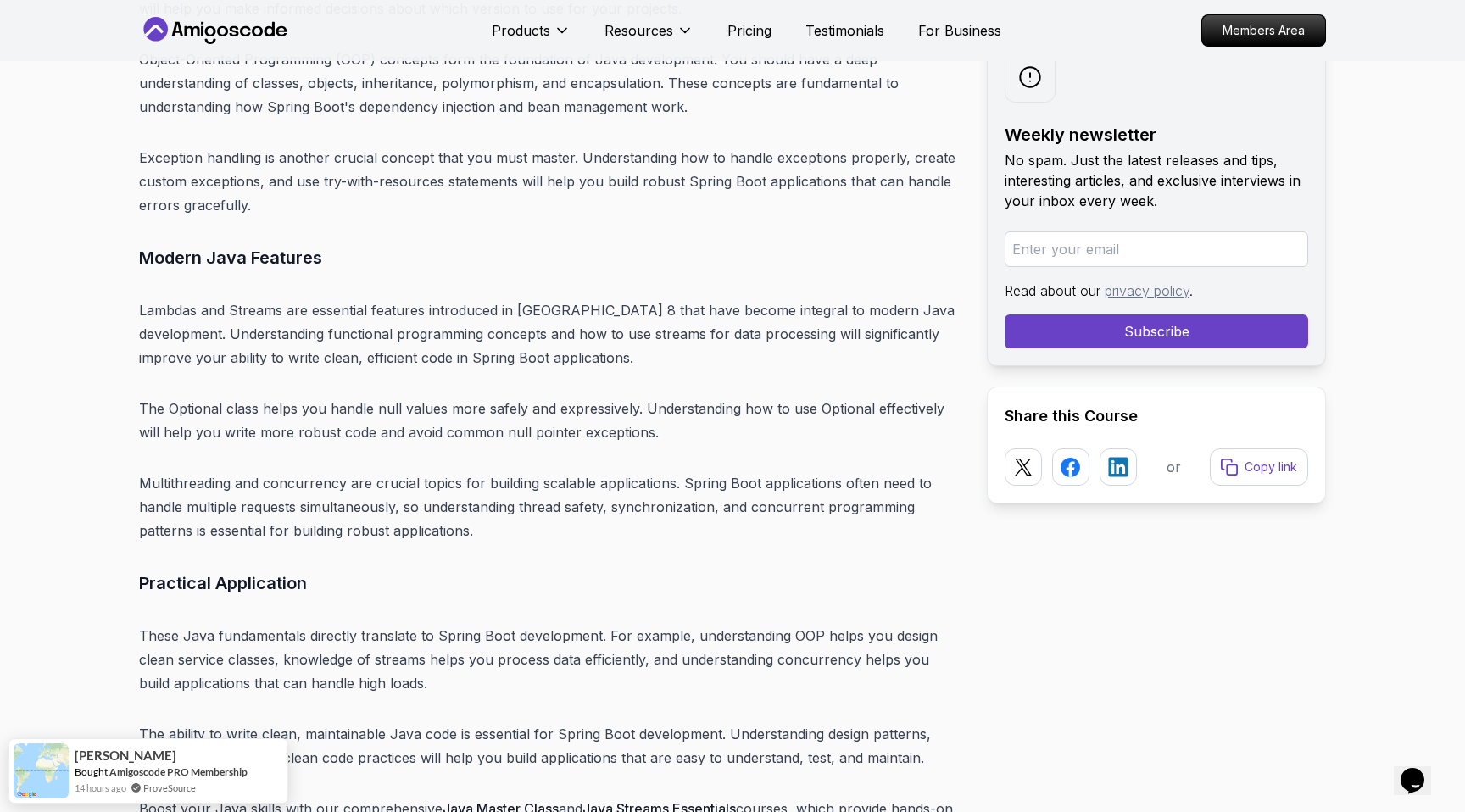
click at [381, 299] on p "Lambdas and Streams are essential features introduced in [GEOGRAPHIC_DATA] 8 th…" at bounding box center [549, 334] width 821 height 71
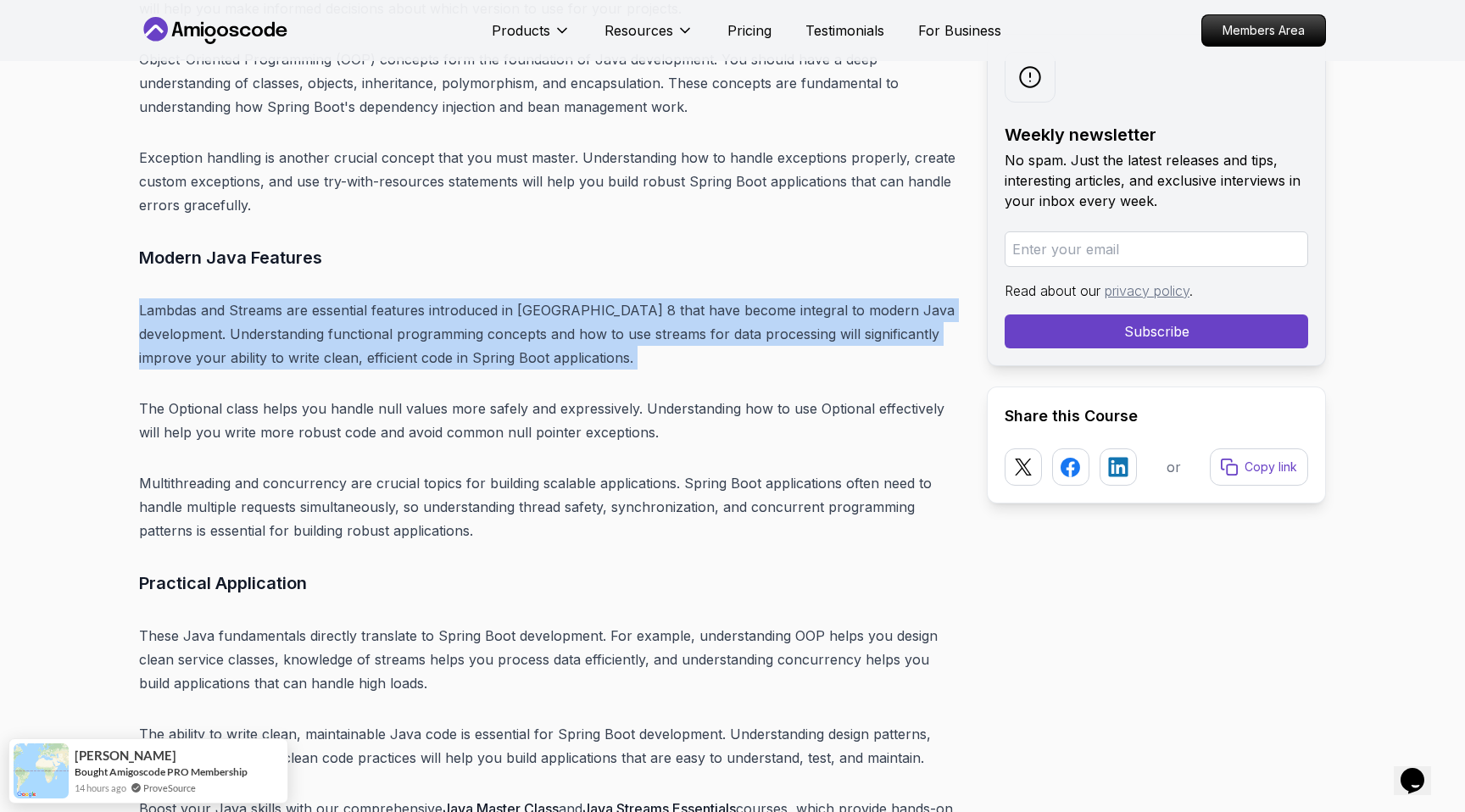
click at [381, 299] on p "Lambdas and Streams are essential features introduced in [GEOGRAPHIC_DATA] 8 th…" at bounding box center [549, 334] width 821 height 71
click at [323, 299] on p "Lambdas and Streams are essential features introduced in [GEOGRAPHIC_DATA] 8 th…" at bounding box center [549, 334] width 821 height 71
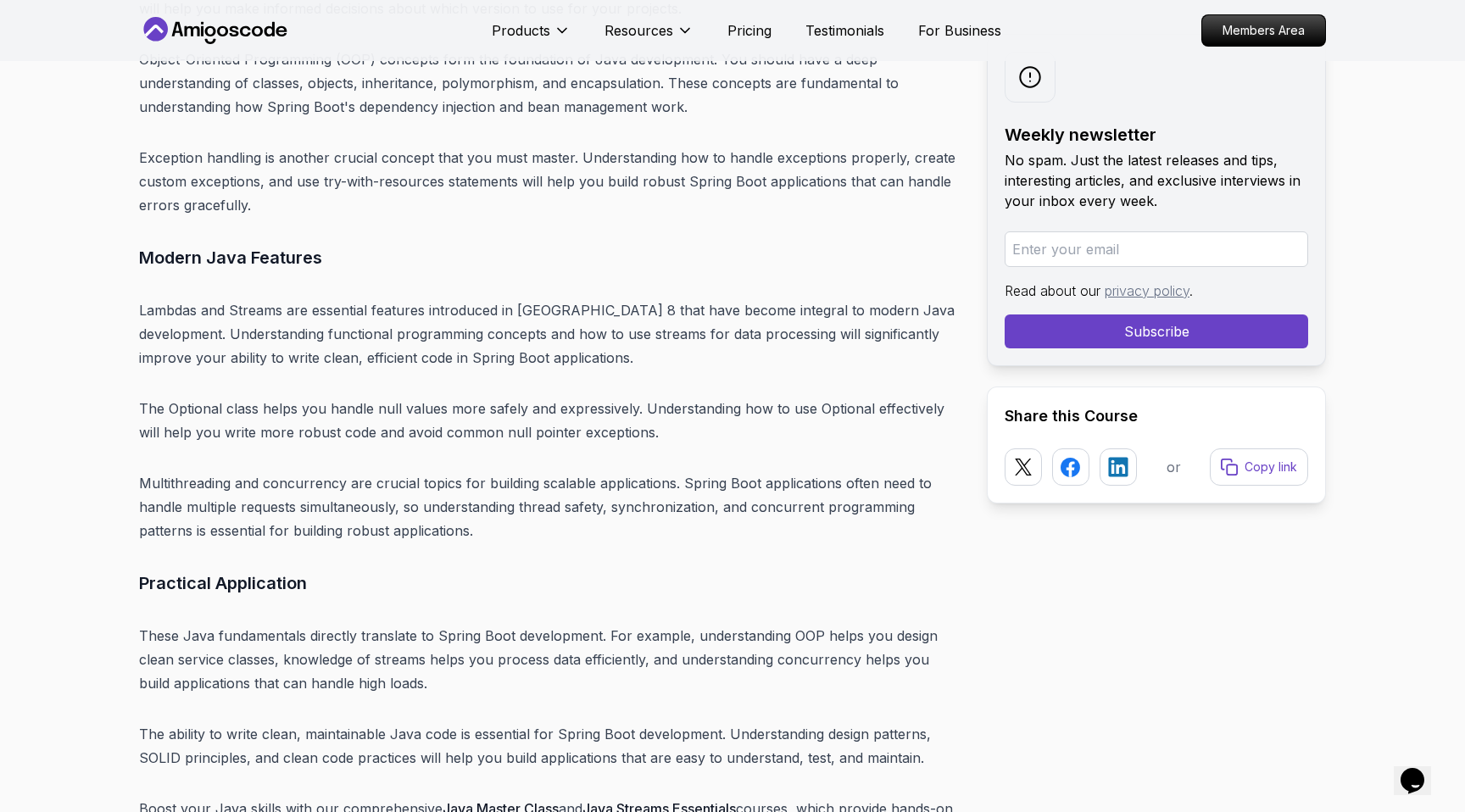
scroll to position [6244, 0]
